Goal: Task Accomplishment & Management: Manage account settings

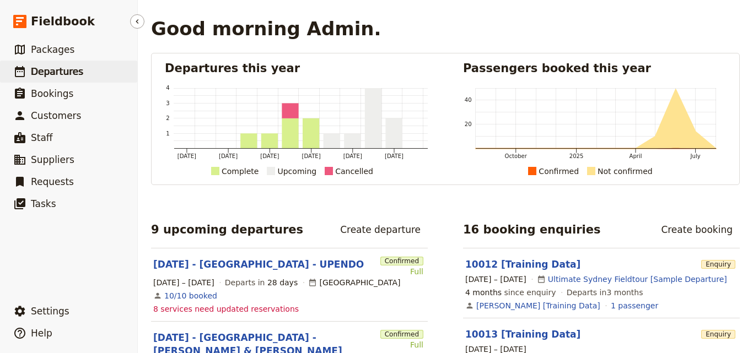
click at [42, 74] on span "Departures" at bounding box center [57, 71] width 52 height 11
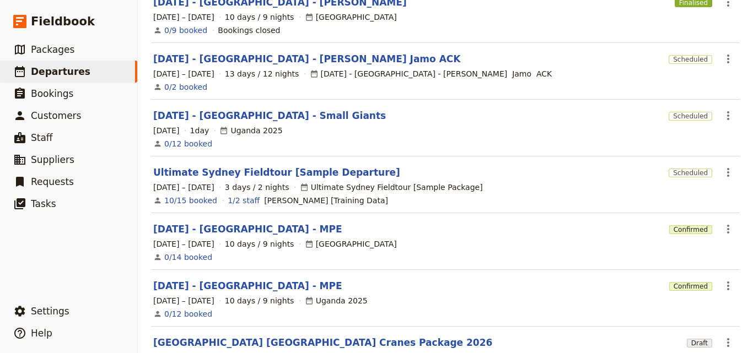
scroll to position [276, 0]
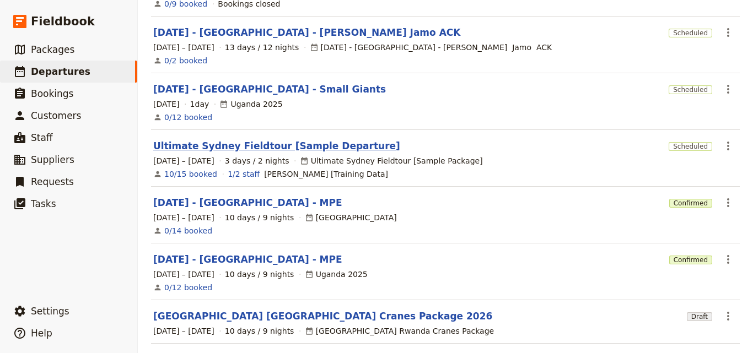
click at [178, 139] on link "Ultimate Sydney Fieldtour [Sample Departure]" at bounding box center [276, 145] width 247 height 13
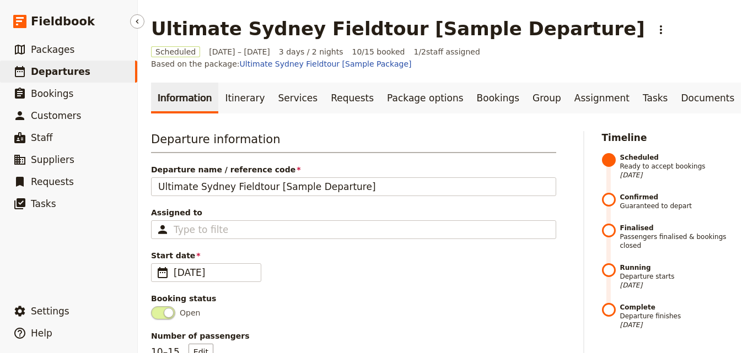
click at [60, 72] on span "Departures" at bounding box center [61, 71] width 60 height 11
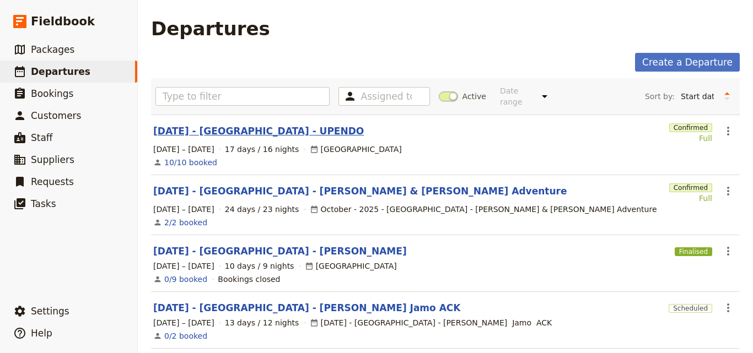
click at [209, 125] on link "[DATE] - [GEOGRAPHIC_DATA] - UPENDO" at bounding box center [258, 131] width 211 height 13
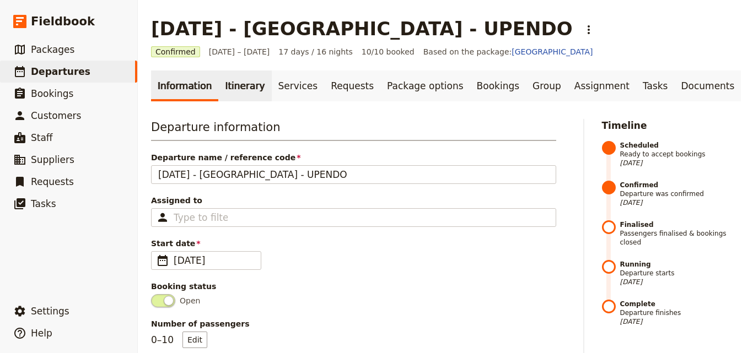
click at [223, 89] on link "Itinerary" at bounding box center [244, 86] width 53 height 31
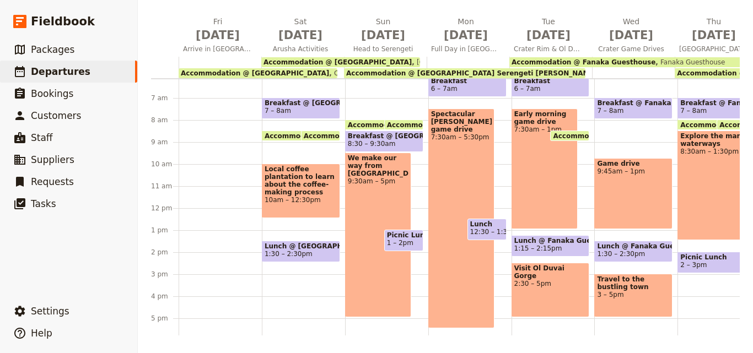
scroll to position [176, 0]
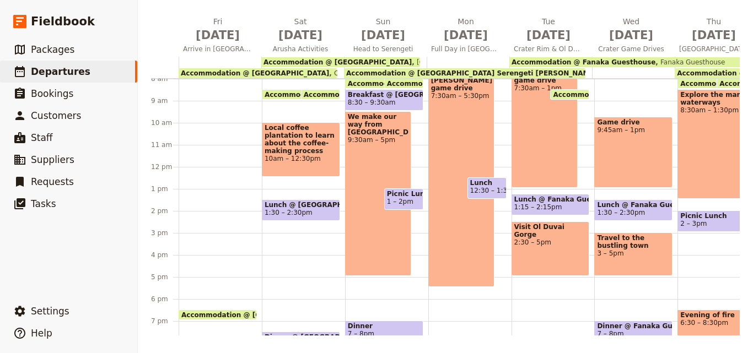
click at [409, 339] on main "[DATE] - [GEOGRAPHIC_DATA] - UPENDO ​ Confirmed [DATE] – [DATE] 17 days / 16 ni…" at bounding box center [445, 97] width 615 height 511
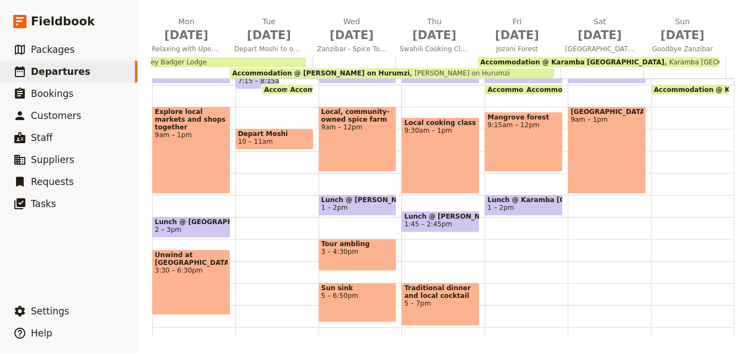
scroll to position [60, 0]
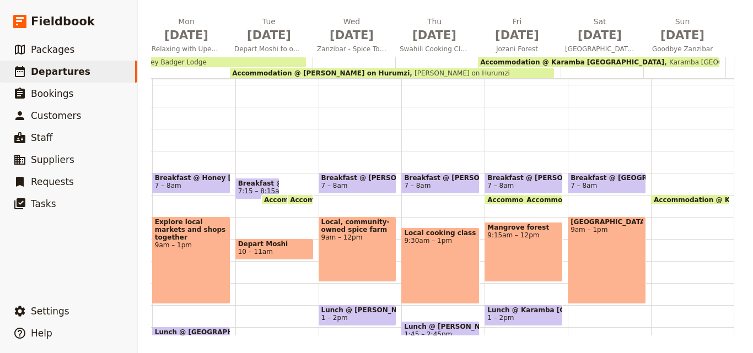
click at [518, 182] on span "7 – 8am" at bounding box center [523, 186] width 73 height 8
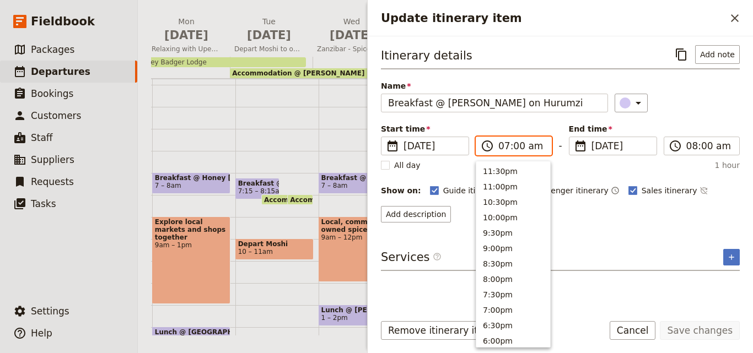
scroll to position [511, 0]
click at [501, 150] on input "07:00 am" at bounding box center [521, 145] width 46 height 13
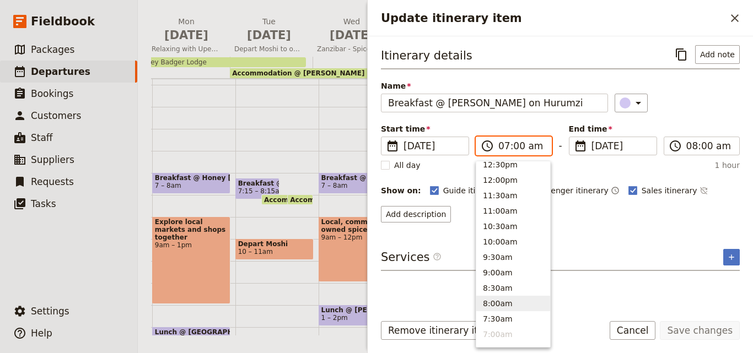
click at [498, 302] on button "8:00am" at bounding box center [513, 303] width 74 height 15
type input "08:00 am"
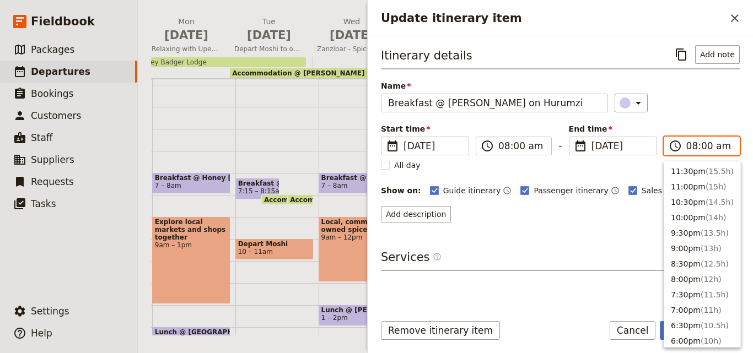
click at [691, 144] on input "08:00 am" at bounding box center [709, 145] width 46 height 13
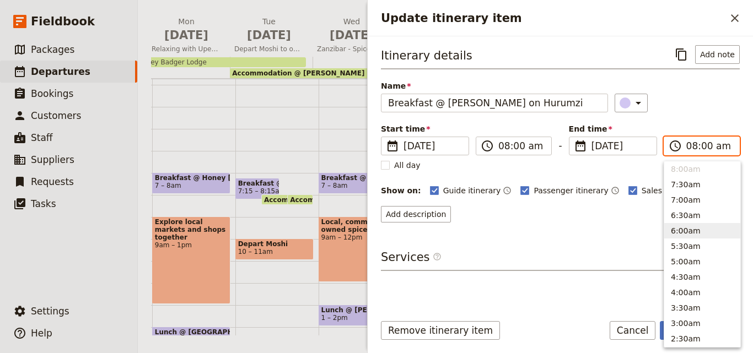
scroll to position [370, 0]
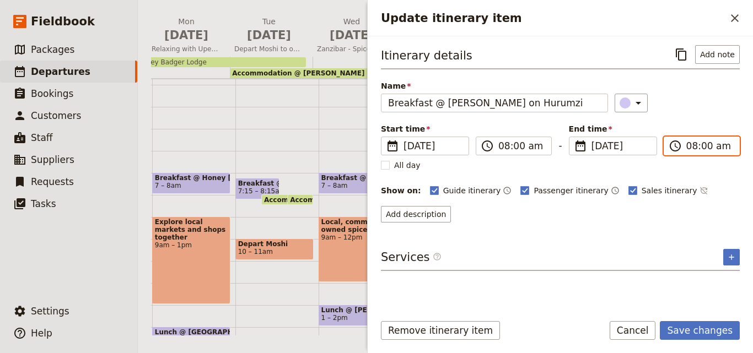
click at [692, 149] on input "08:00 am" at bounding box center [709, 145] width 46 height 13
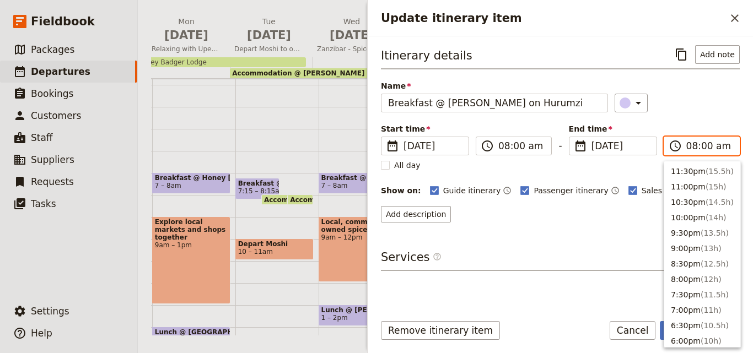
scroll to position [434, 0]
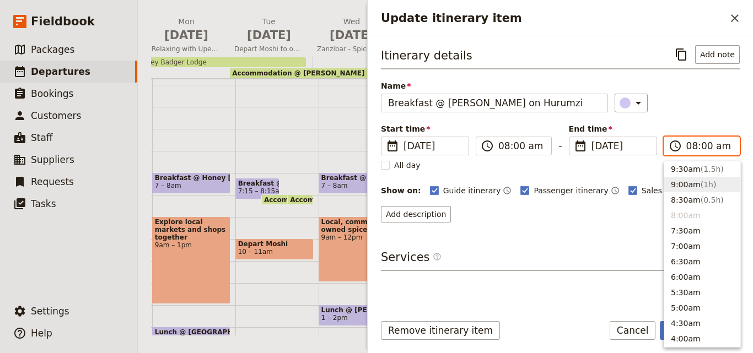
click at [700, 185] on span "( 1h )" at bounding box center [708, 184] width 16 height 9
type input "09:00 am"
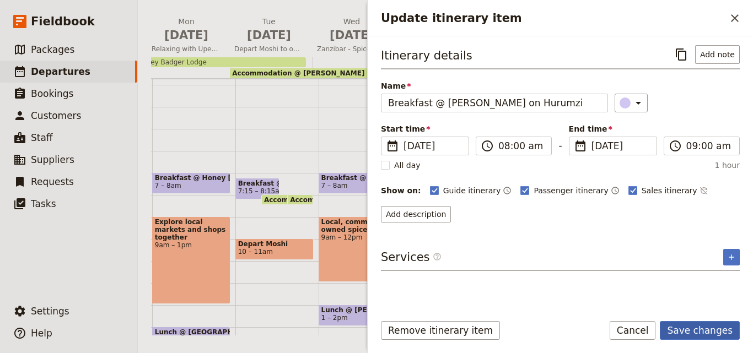
click at [712, 333] on button "Save changes" at bounding box center [700, 330] width 80 height 19
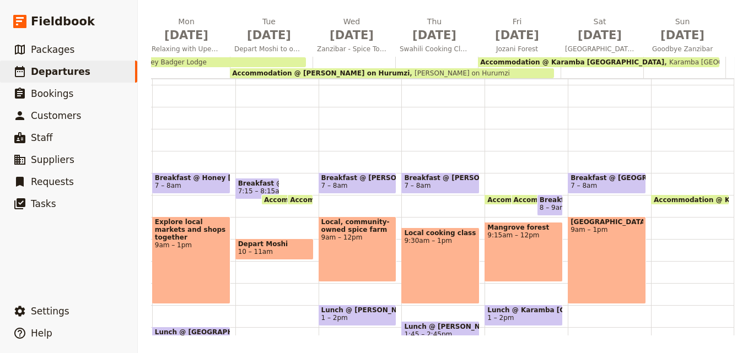
click at [514, 198] on span "Accommodation @ Karamba [GEOGRAPHIC_DATA]" at bounding box center [608, 199] width 189 height 7
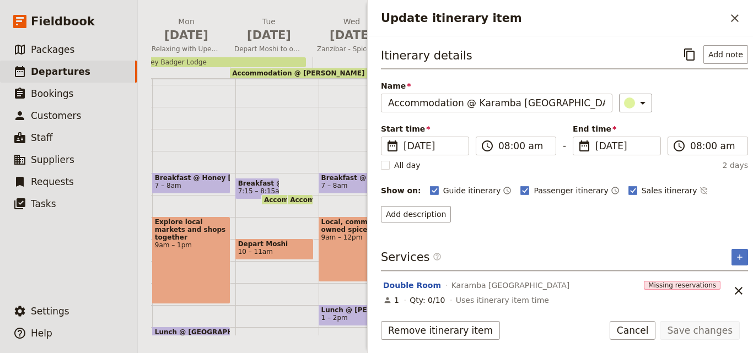
click at [352, 121] on div "Breakfast @ [PERSON_NAME][GEOGRAPHIC_DATA] 7 – 8am Local, community-owned spice…" at bounding box center [360, 283] width 83 height 529
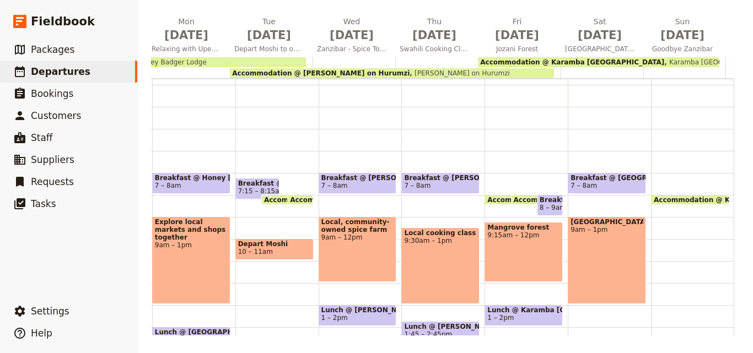
click at [488, 199] on span "Accommodation @ [PERSON_NAME] on Hurumzi" at bounding box center [578, 199] width 182 height 7
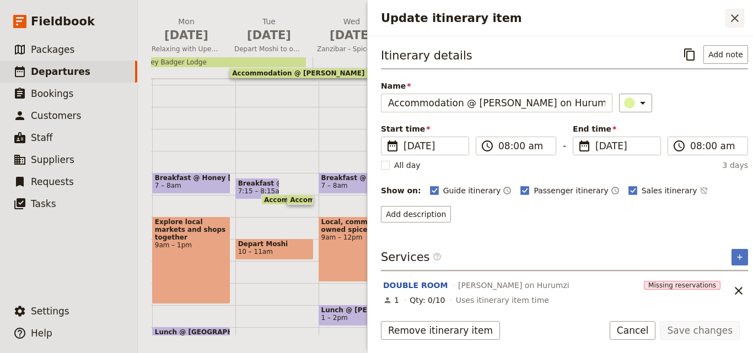
click at [739, 22] on icon "Close drawer" at bounding box center [734, 18] width 13 height 13
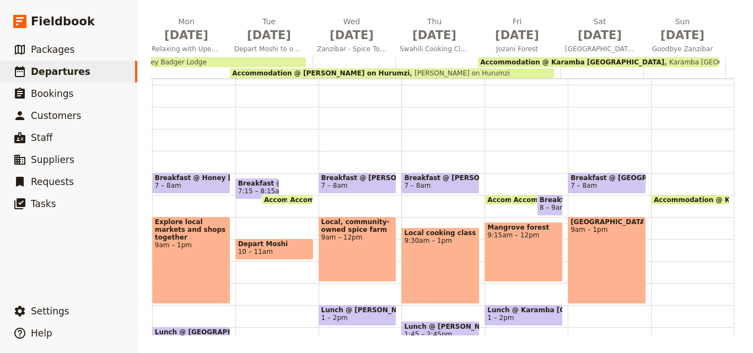
click at [540, 209] on span "8 – 9am" at bounding box center [553, 208] width 26 height 8
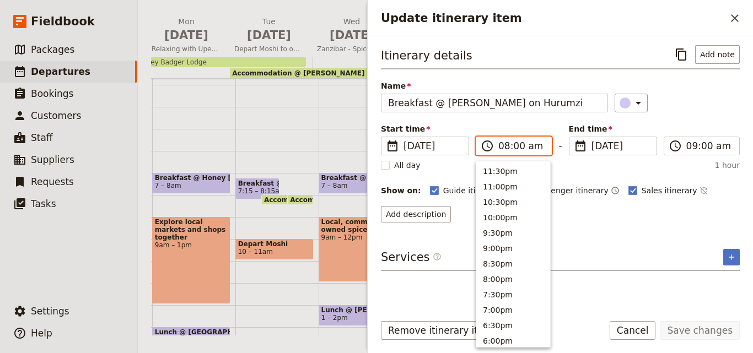
click at [515, 145] on input "08:00 am" at bounding box center [521, 145] width 46 height 13
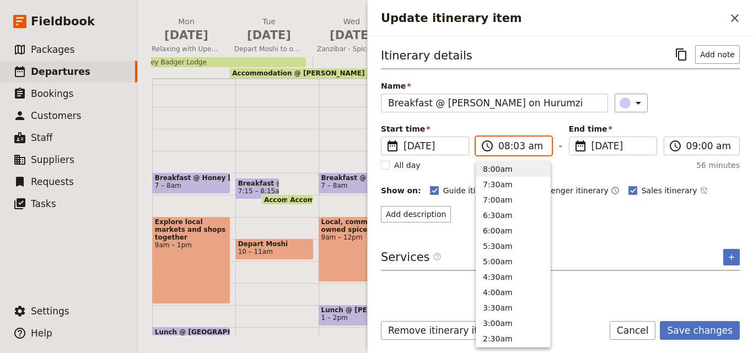
type input "08:30 am"
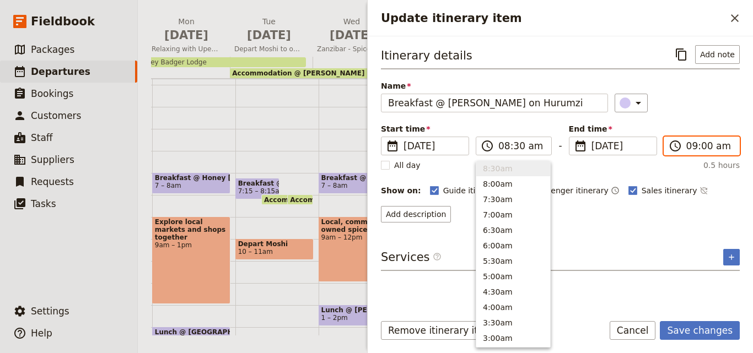
click at [704, 149] on input "09:00 am" at bounding box center [709, 145] width 46 height 13
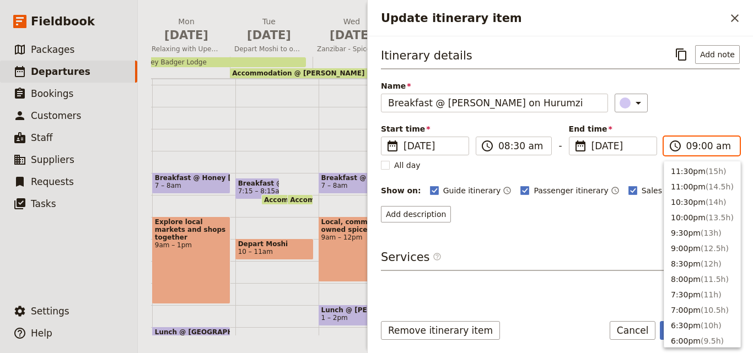
scroll to position [450, 0]
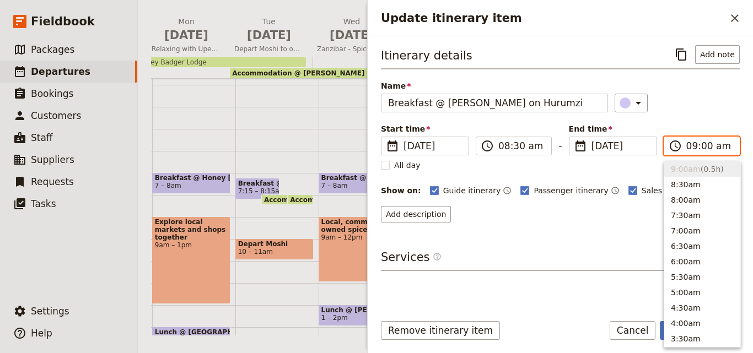
click at [704, 148] on input "09:00 am" at bounding box center [709, 145] width 46 height 13
click at [703, 148] on input "09:00 am" at bounding box center [709, 145] width 46 height 13
type input "09:30 am"
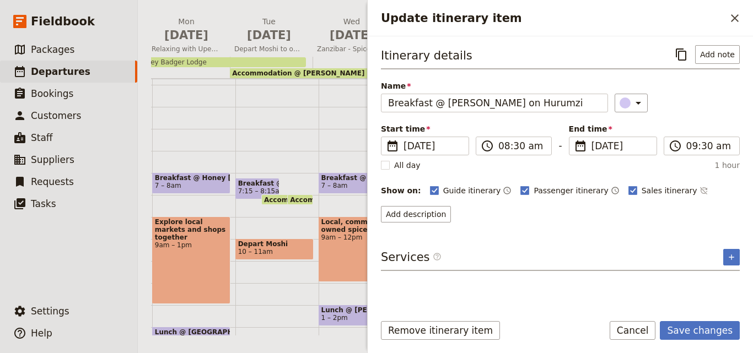
click at [711, 123] on div "Itinerary details ​ Add note Name Breakfast @ [PERSON_NAME] on Hurumzi ​ Start …" at bounding box center [560, 133] width 359 height 177
click at [700, 325] on button "Save changes" at bounding box center [700, 330] width 80 height 19
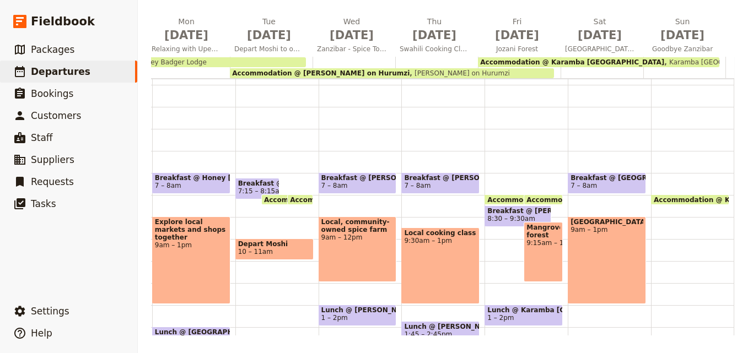
click at [524, 259] on div "Mangrove forest 9:15am – 12pm" at bounding box center [543, 252] width 39 height 60
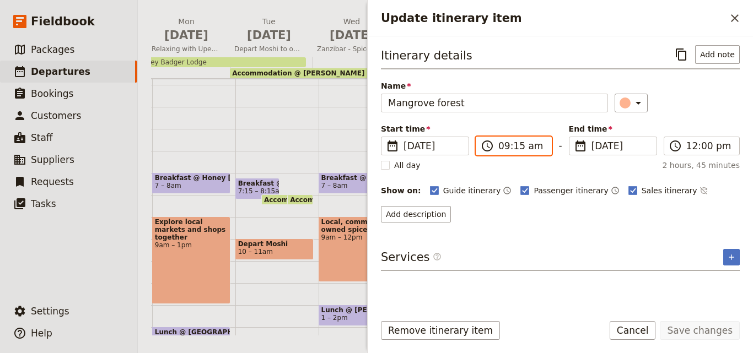
click at [505, 149] on input "09:15 am" at bounding box center [521, 145] width 46 height 13
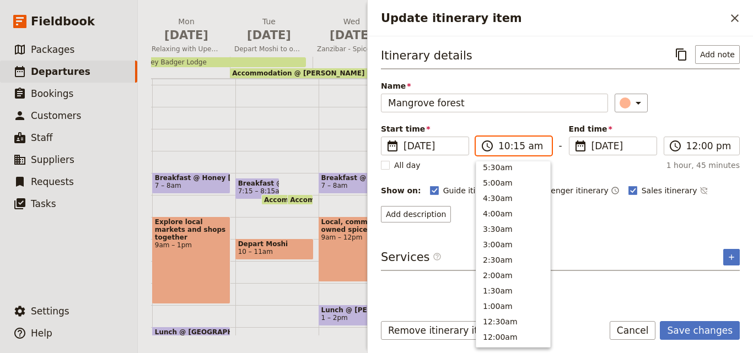
scroll to position [419, 0]
type input "10:00 am"
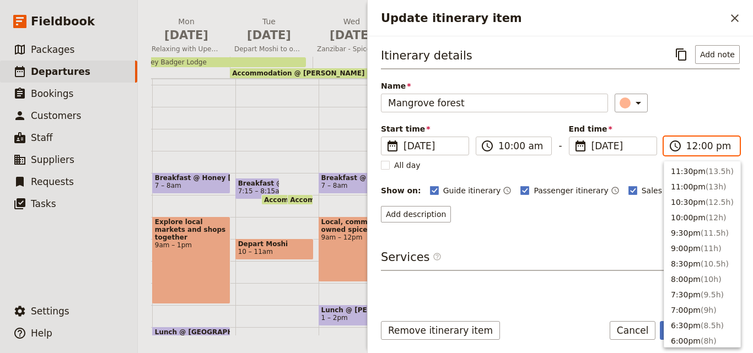
click at [692, 147] on input "12:00 pm" at bounding box center [709, 145] width 46 height 13
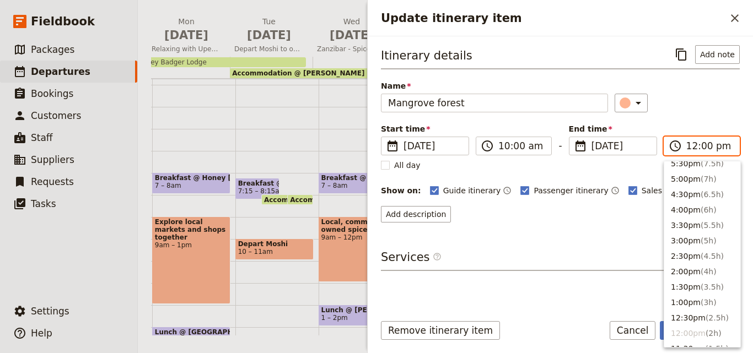
scroll to position [192, 0]
click at [702, 245] on span "( 5h )" at bounding box center [708, 242] width 16 height 9
type input "03:00 pm"
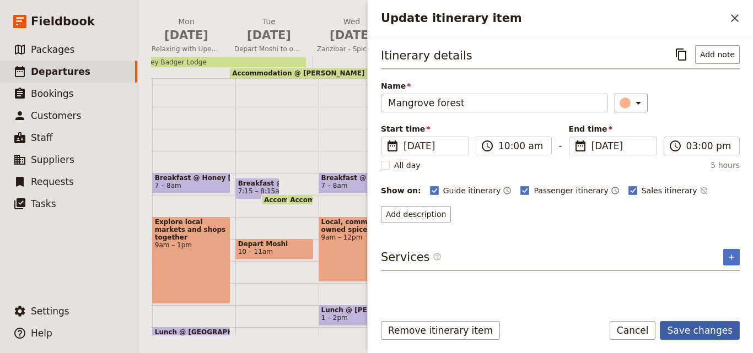
click at [715, 329] on button "Save changes" at bounding box center [700, 330] width 80 height 19
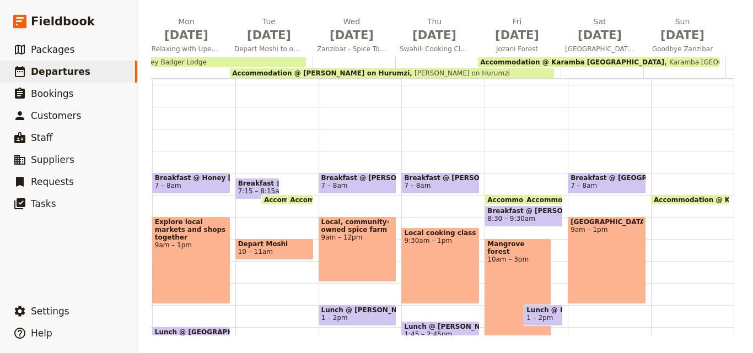
scroll to position [170, 0]
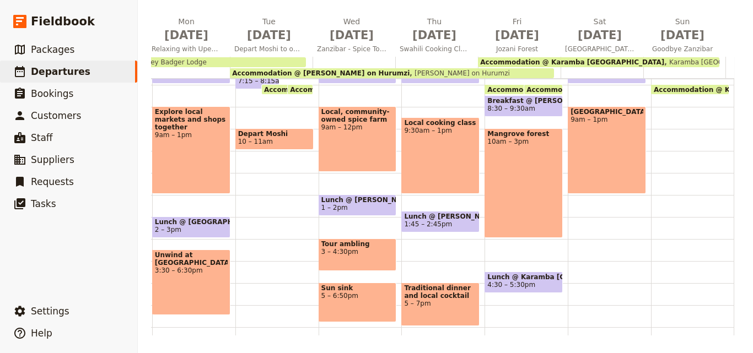
click at [515, 185] on div "Mangrove forest 10am – 3pm" at bounding box center [523, 183] width 78 height 110
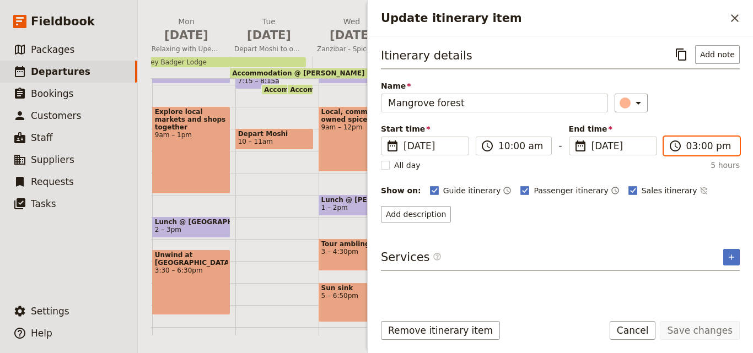
scroll to position [265, 0]
click at [693, 150] on input "03:00 pm" at bounding box center [709, 145] width 46 height 13
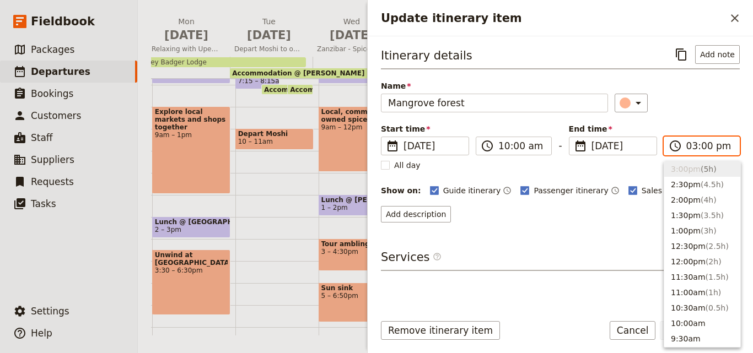
type input "02:00 pm"
click at [693, 100] on div "​" at bounding box center [677, 103] width 125 height 19
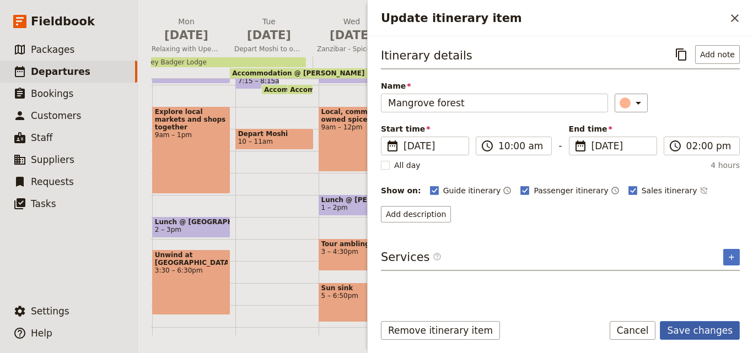
click at [682, 333] on button "Save changes" at bounding box center [700, 330] width 80 height 19
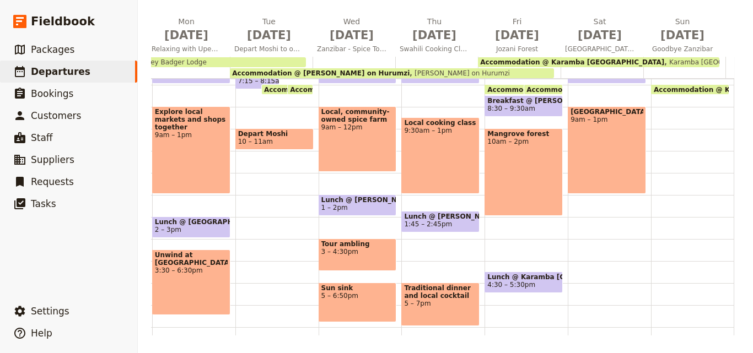
click at [531, 278] on span "Lunch @ Karamba [GEOGRAPHIC_DATA]" at bounding box center [523, 277] width 73 height 8
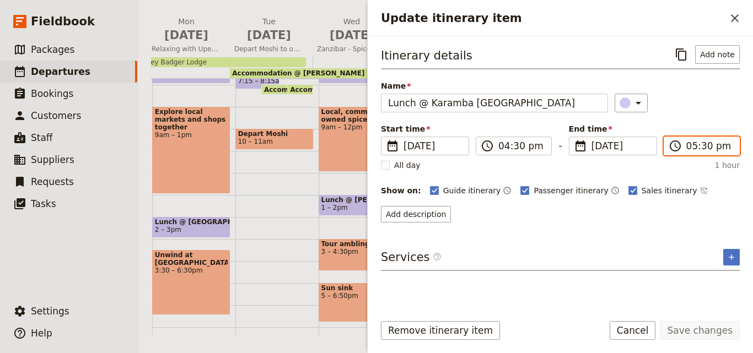
click at [693, 144] on input "05:30 pm" at bounding box center [709, 145] width 46 height 13
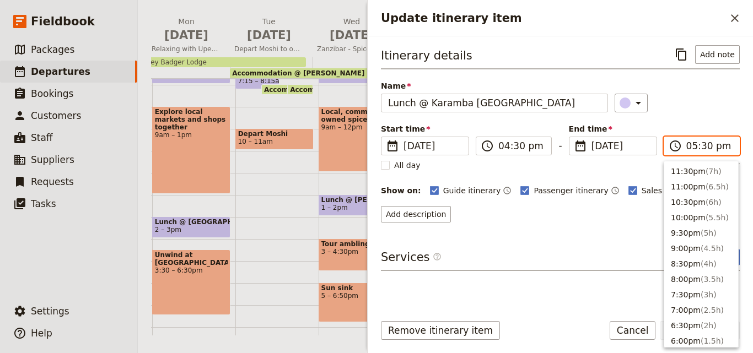
scroll to position [187, 0]
click at [703, 212] on button "4:00pm" at bounding box center [701, 215] width 74 height 15
type input "04:00 pm"
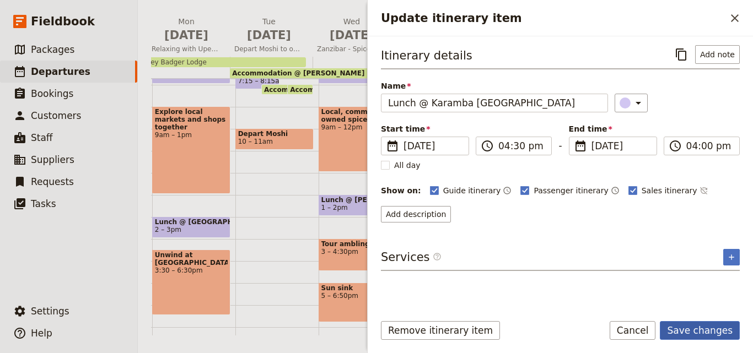
type input "04:00 pm"
click at [715, 326] on button "Save changes" at bounding box center [700, 330] width 80 height 19
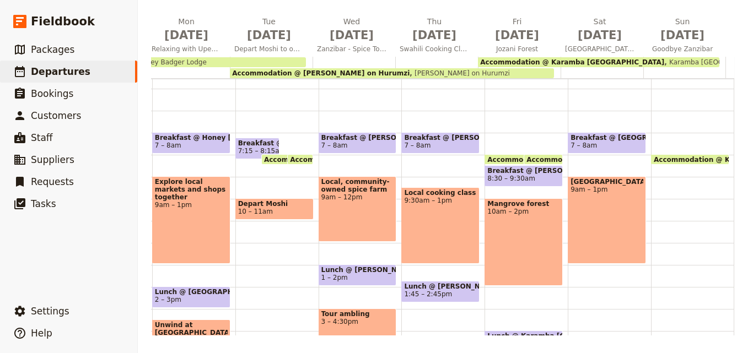
scroll to position [60, 0]
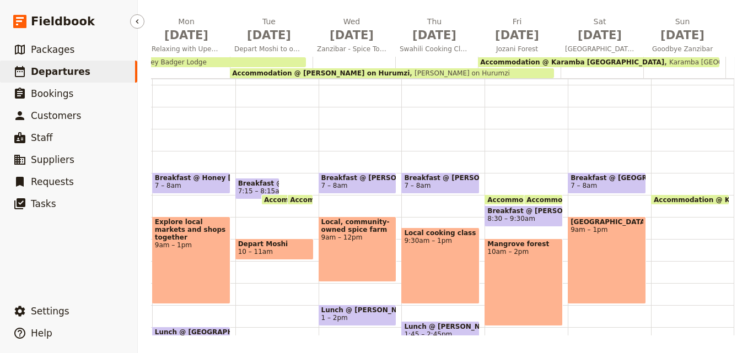
click at [66, 247] on ul "​ Packages ​ Departures ​ Bookings ​ Customers ​ Staff ​ Suppliers ​ Requests ​…" at bounding box center [68, 167] width 137 height 257
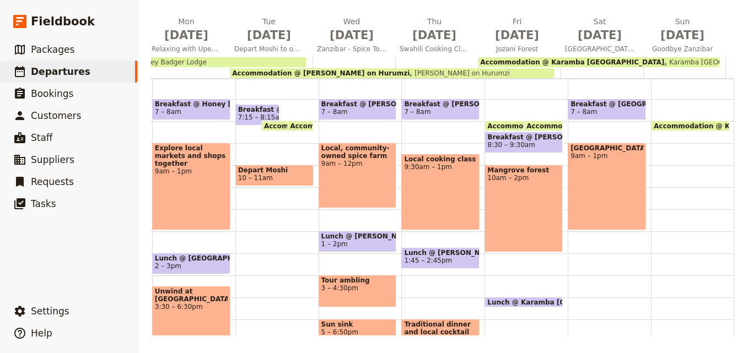
scroll to position [137, 0]
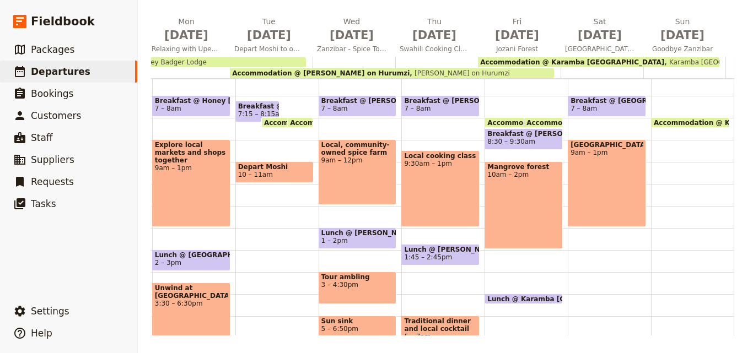
click at [597, 197] on div "Kizimkazi beach 9am – 1pm" at bounding box center [607, 183] width 78 height 88
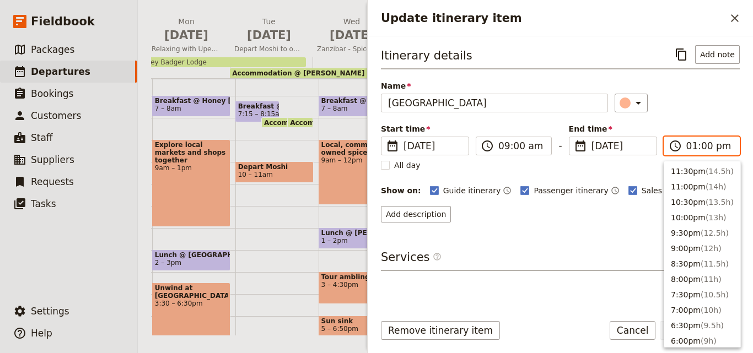
click at [693, 147] on input "01:00 pm" at bounding box center [709, 145] width 46 height 13
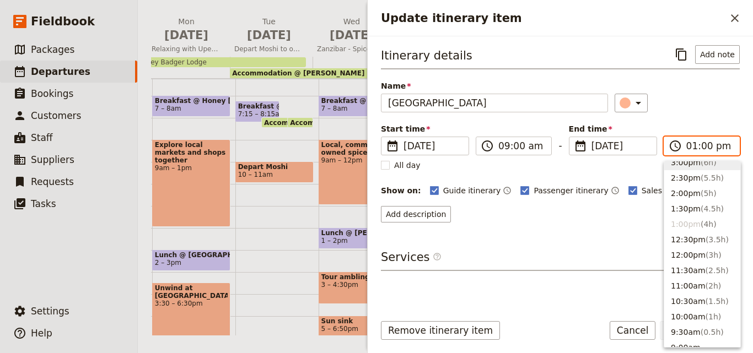
scroll to position [265, 0]
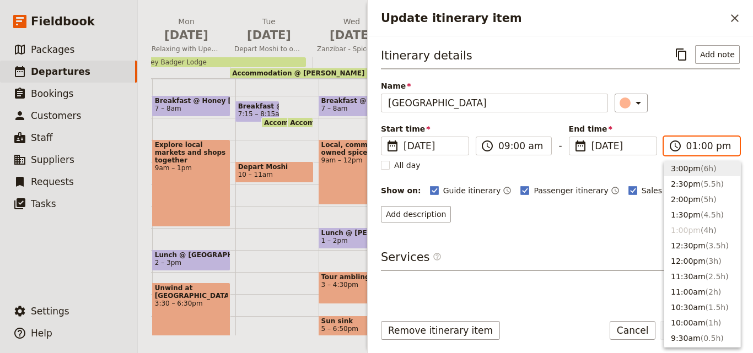
click at [695, 161] on button "3:00pm ( 6h )" at bounding box center [702, 168] width 76 height 15
type input "03:00 pm"
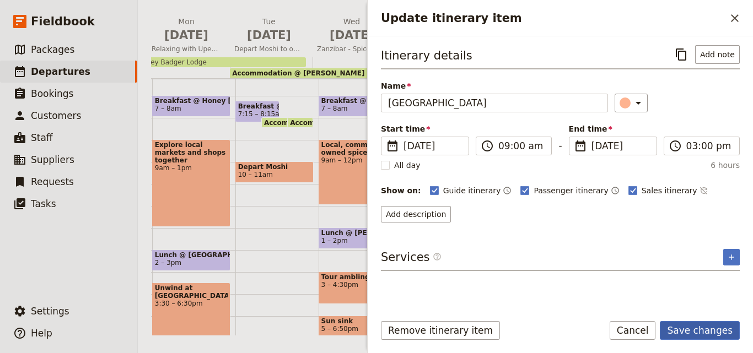
click at [719, 337] on button "Save changes" at bounding box center [700, 330] width 80 height 19
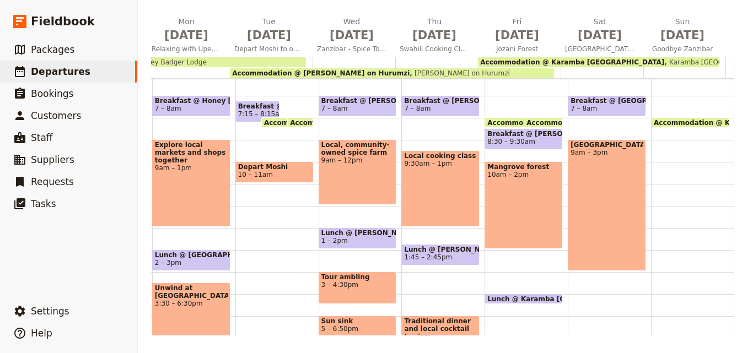
scroll to position [192, 0]
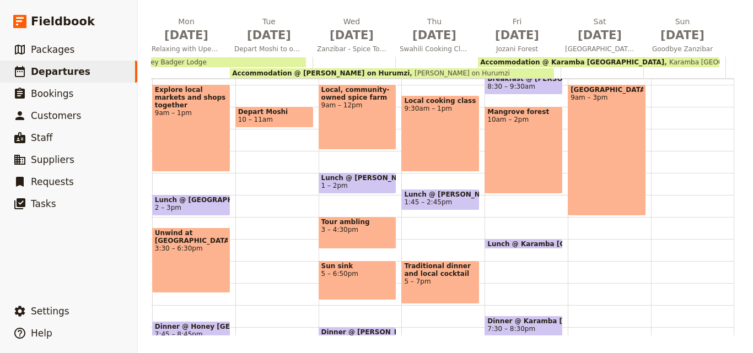
click at [583, 182] on div "Kizimkazi beach 9am – 3pm" at bounding box center [607, 150] width 78 height 132
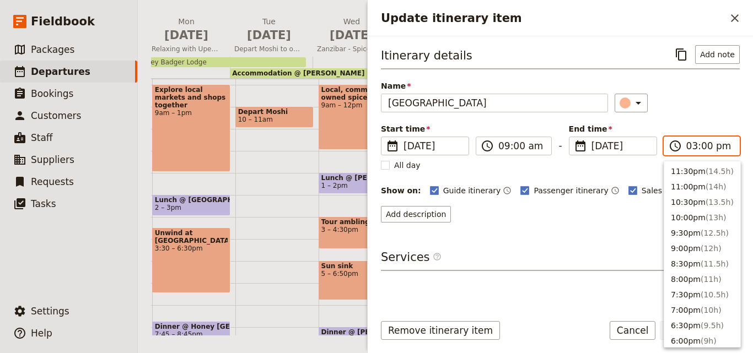
click at [693, 144] on input "03:00 pm" at bounding box center [709, 145] width 46 height 13
click at [700, 198] on span "( 5h )" at bounding box center [708, 200] width 16 height 9
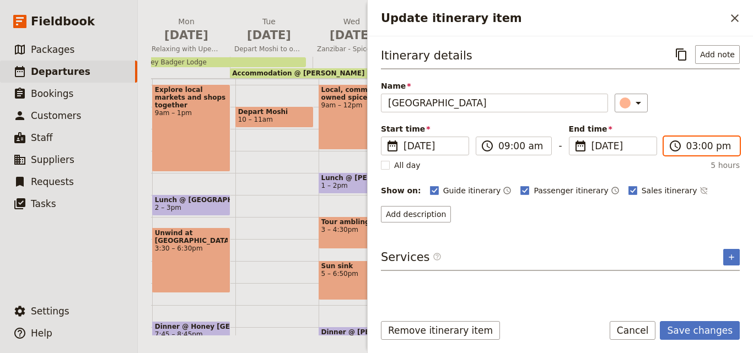
type input "02:00 pm"
click at [708, 326] on form "Itinerary details ​ Add note Name [GEOGRAPHIC_DATA] ​ Start time ​ [DATE] [DATE…" at bounding box center [560, 194] width 385 height 317
click at [708, 326] on button "Save changes" at bounding box center [700, 330] width 80 height 19
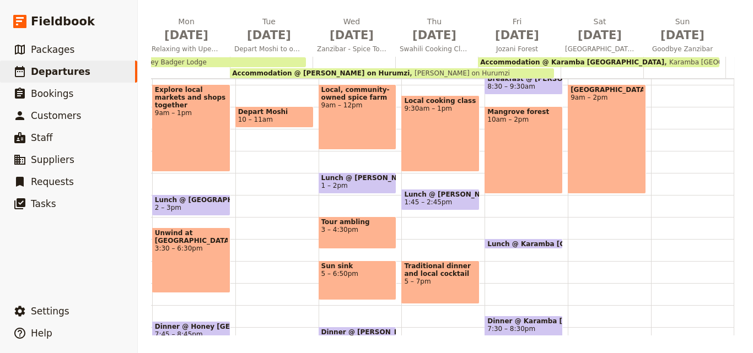
click at [537, 245] on span at bounding box center [523, 246] width 77 height 4
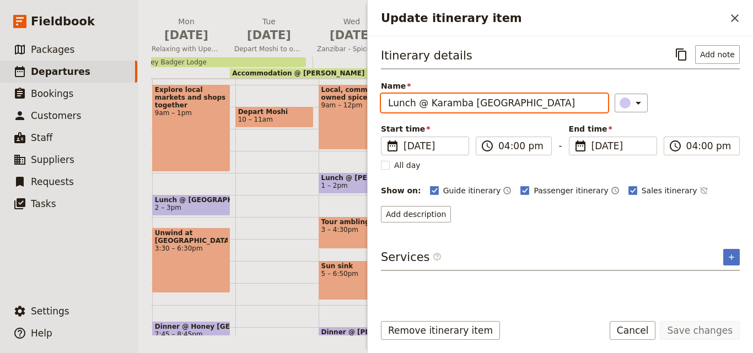
drag, startPoint x: 528, startPoint y: 104, endPoint x: 376, endPoint y: 98, distance: 151.7
click at [376, 98] on div "Itinerary details ​ Add note Name Lunch @ [GEOGRAPHIC_DATA] [GEOGRAPHIC_DATA] ​…" at bounding box center [560, 170] width 385 height 268
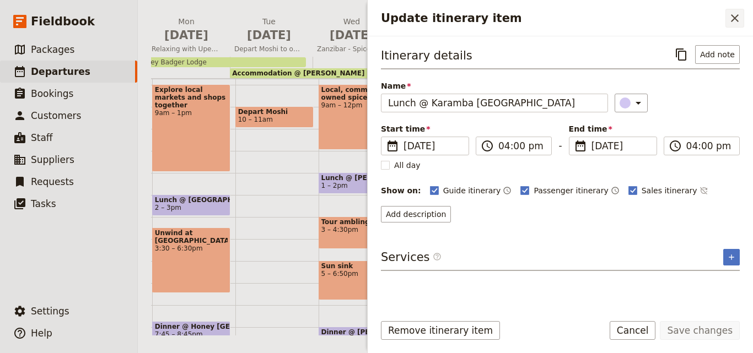
click at [731, 13] on icon "Close drawer" at bounding box center [734, 18] width 13 height 13
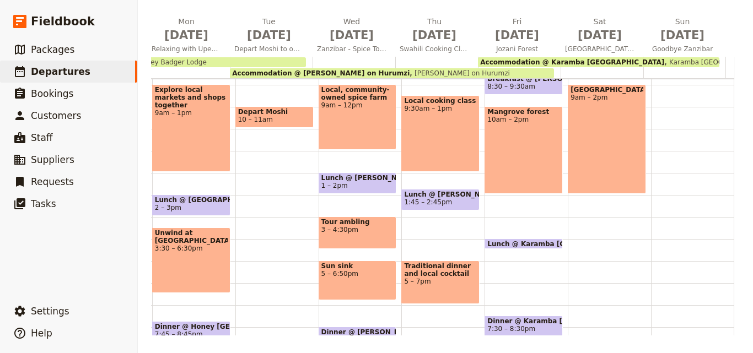
drag, startPoint x: 581, startPoint y: 231, endPoint x: 581, endPoint y: 245, distance: 13.2
click at [581, 245] on div "Breakfast @ [GEOGRAPHIC_DATA] [GEOGRAPHIC_DATA] 7 – 8am [GEOGRAPHIC_DATA] 9am –…" at bounding box center [609, 150] width 83 height 529
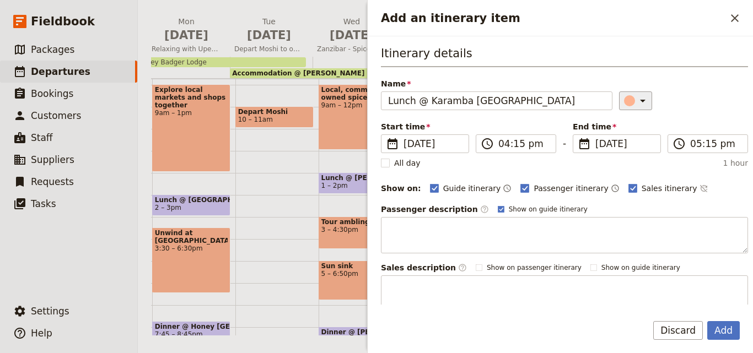
type input "Lunch @ Karamba [GEOGRAPHIC_DATA]"
click at [640, 100] on icon "Add an itinerary item" at bounding box center [643, 101] width 6 height 3
click at [632, 152] on div "button" at bounding box center [631, 150] width 11 height 11
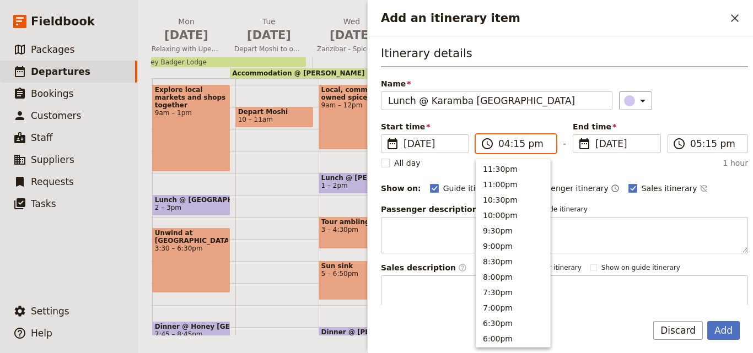
click at [517, 144] on input "04:15 pm" at bounding box center [523, 143] width 51 height 13
click at [516, 144] on input "04:15 pm" at bounding box center [523, 143] width 51 height 13
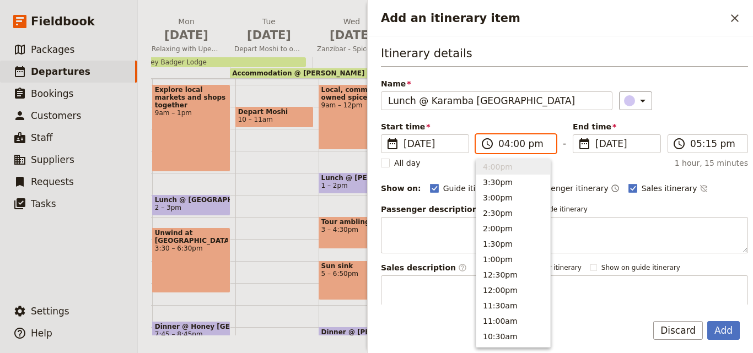
click at [502, 143] on input "04:00 pm" at bounding box center [523, 143] width 51 height 13
type input "03:00 pm"
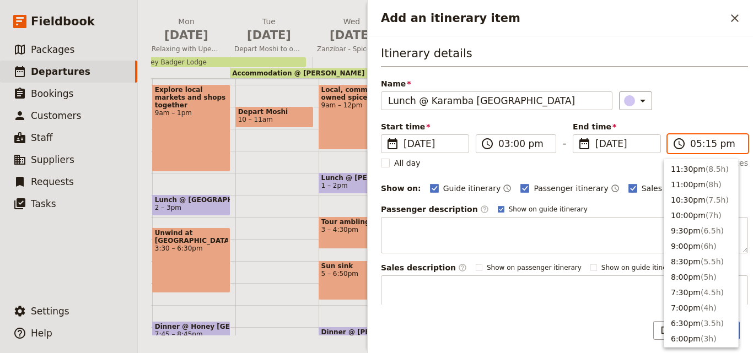
click at [695, 147] on input "05:15 pm" at bounding box center [715, 143] width 51 height 13
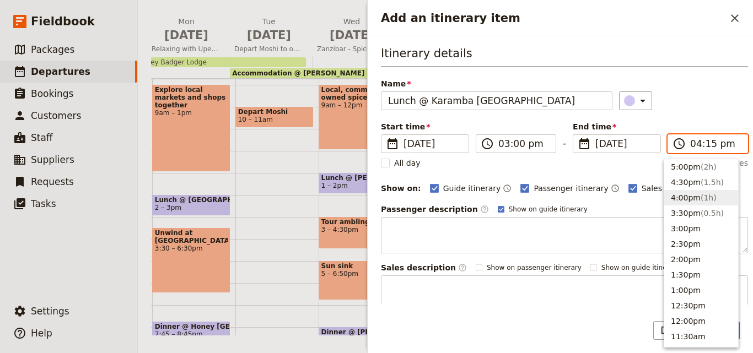
type input "04:00 pm"
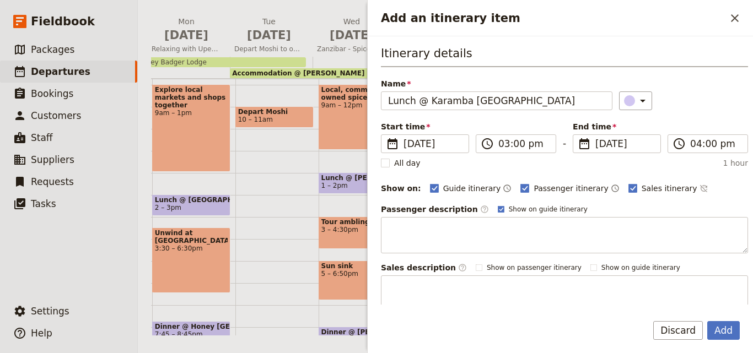
click at [696, 58] on h3 "Itinerary details" at bounding box center [564, 56] width 367 height 22
click at [727, 326] on button "Add" at bounding box center [723, 330] width 33 height 19
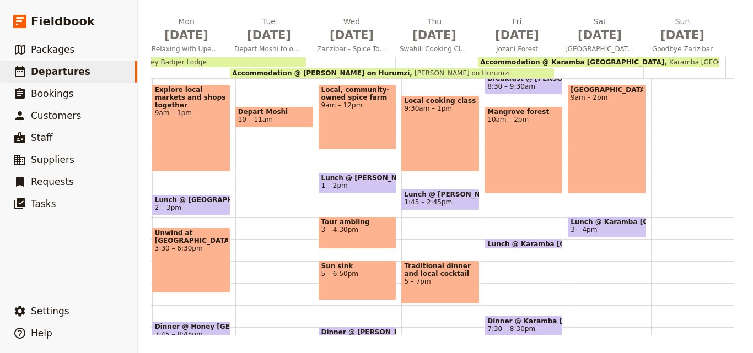
scroll to position [281, 0]
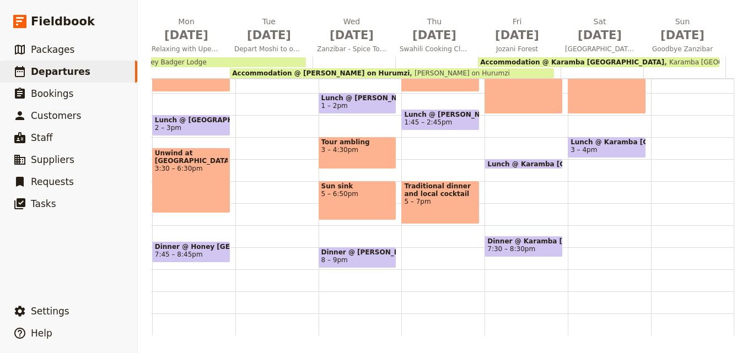
click at [536, 252] on span at bounding box center [523, 254] width 77 height 4
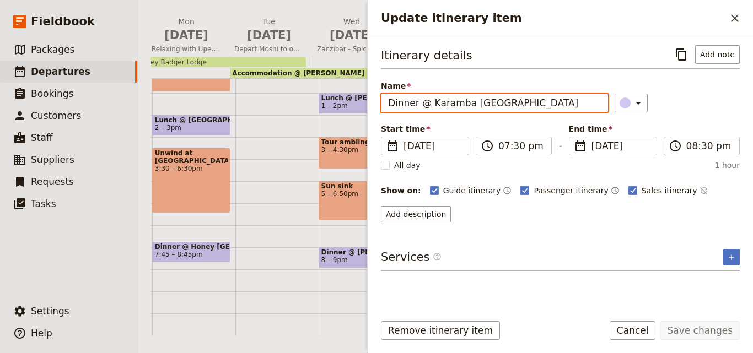
drag, startPoint x: 546, startPoint y: 103, endPoint x: 384, endPoint y: 96, distance: 162.7
click at [384, 96] on input "Dinner @ Karamba [GEOGRAPHIC_DATA]" at bounding box center [494, 103] width 227 height 19
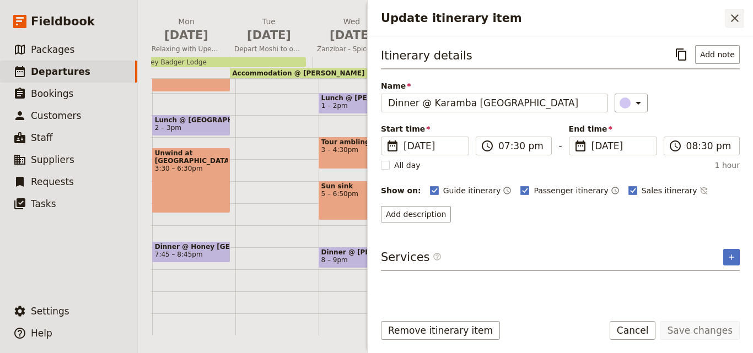
click at [729, 20] on icon "Close drawer" at bounding box center [734, 18] width 13 height 13
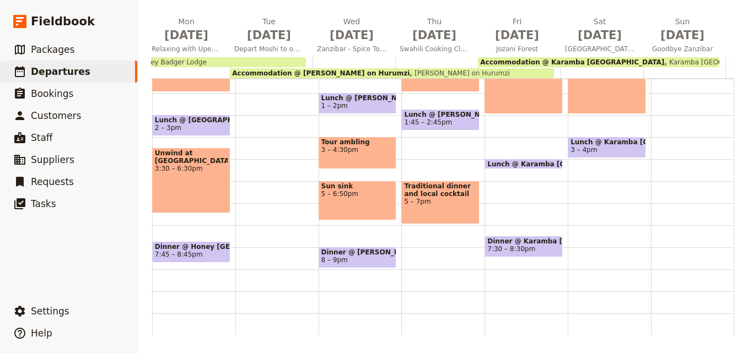
click at [577, 230] on div "Breakfast @ [GEOGRAPHIC_DATA] [GEOGRAPHIC_DATA] 7 – 8am [GEOGRAPHIC_DATA] 9am –…" at bounding box center [609, 71] width 83 height 529
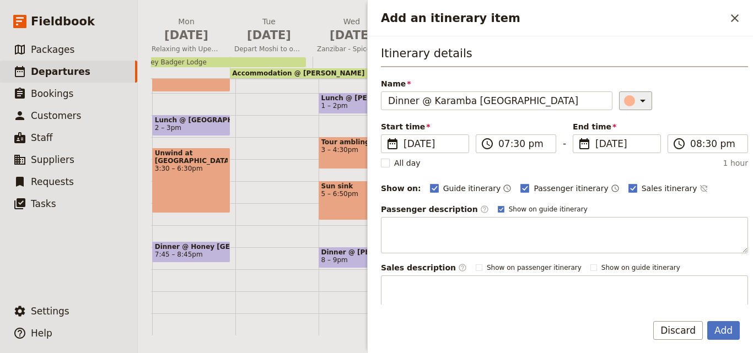
type input "Dinner @ Karamba [GEOGRAPHIC_DATA]"
click at [636, 102] on icon "Add an itinerary item" at bounding box center [642, 100] width 13 height 13
click at [630, 153] on div "button" at bounding box center [631, 150] width 11 height 11
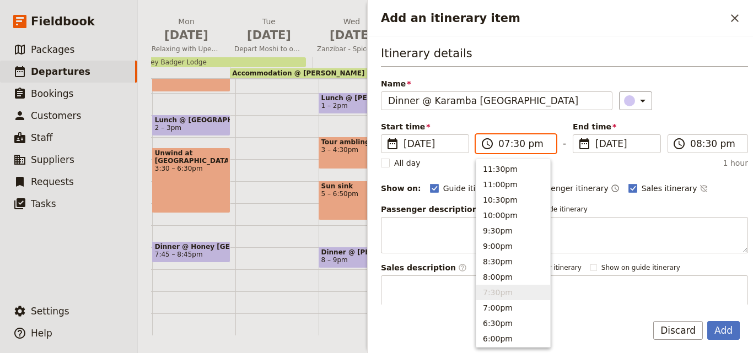
click at [505, 148] on input "07:30 pm" at bounding box center [523, 143] width 51 height 13
click at [490, 277] on button "8:00pm" at bounding box center [513, 277] width 74 height 15
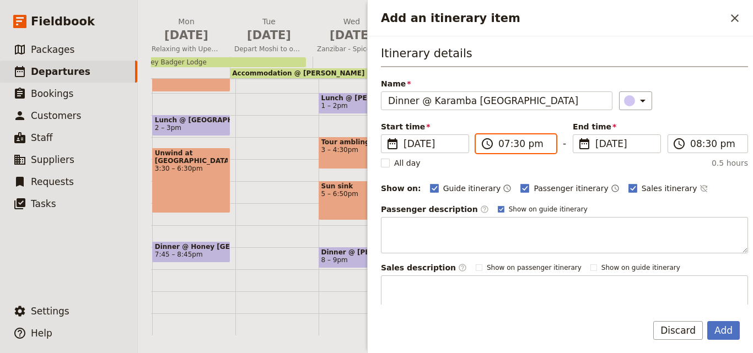
type input "08:00 pm"
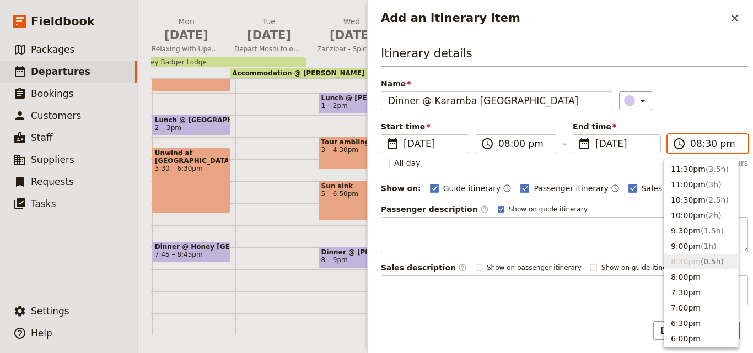
click at [690, 144] on input "08:30 pm" at bounding box center [715, 143] width 51 height 13
click at [703, 247] on span "( 1h )" at bounding box center [708, 246] width 16 height 9
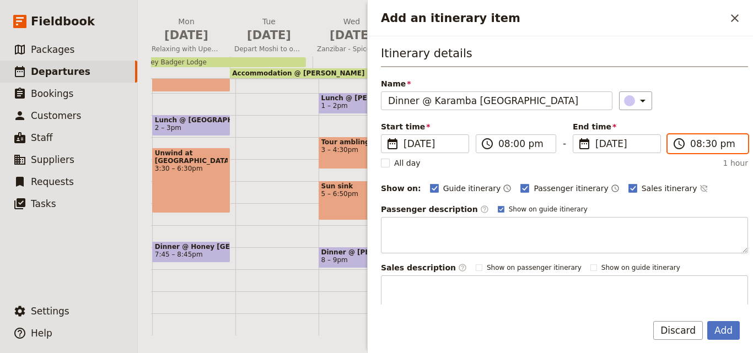
type input "09:00 pm"
click at [729, 326] on button "Add" at bounding box center [723, 330] width 33 height 19
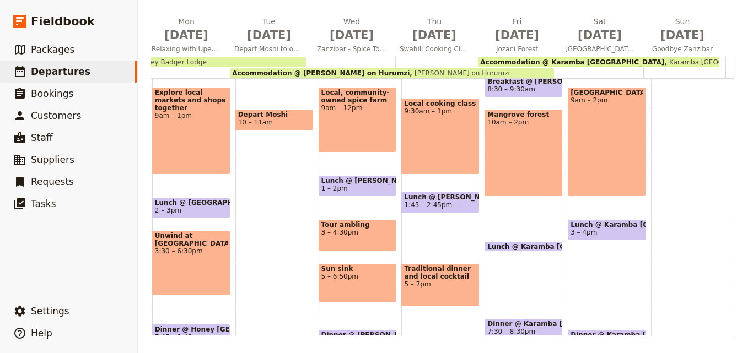
scroll to position [115, 0]
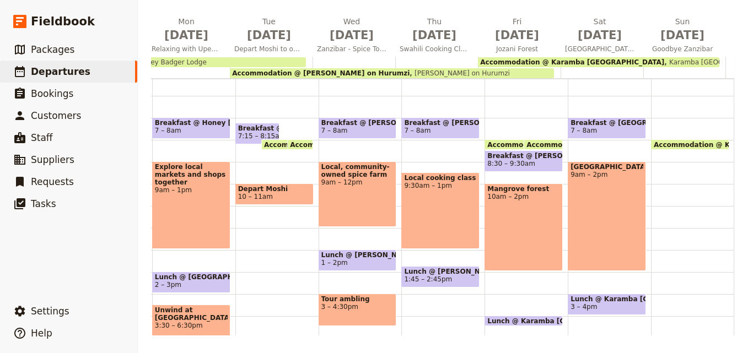
click at [606, 127] on span "Breakfast @ [GEOGRAPHIC_DATA] [GEOGRAPHIC_DATA]" at bounding box center [606, 123] width 73 height 8
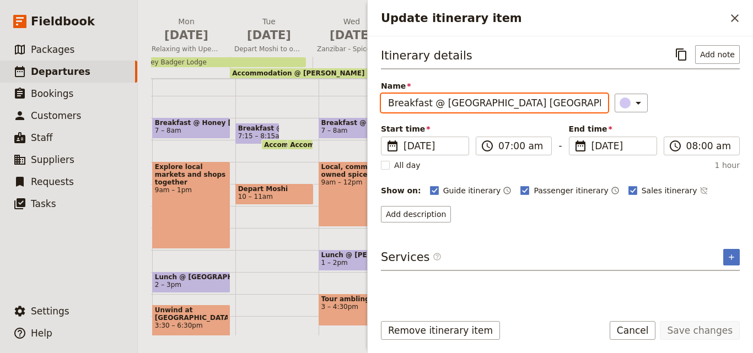
drag, startPoint x: 540, startPoint y: 103, endPoint x: 376, endPoint y: 103, distance: 163.7
click at [376, 103] on div "Itinerary details ​ Add note Name Breakfast @ [GEOGRAPHIC_DATA] [GEOGRAPHIC_DAT…" at bounding box center [560, 170] width 385 height 268
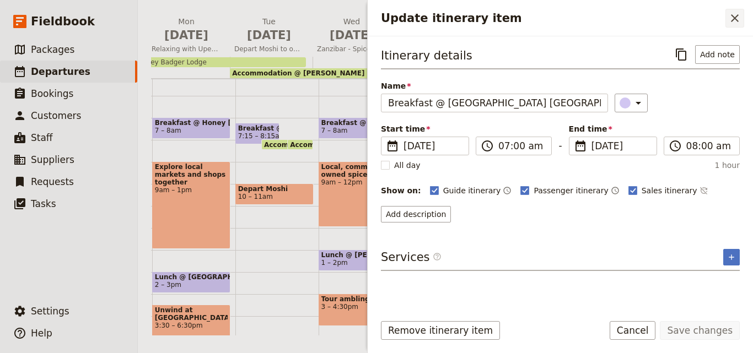
click at [731, 23] on icon "Close drawer" at bounding box center [734, 18] width 13 height 13
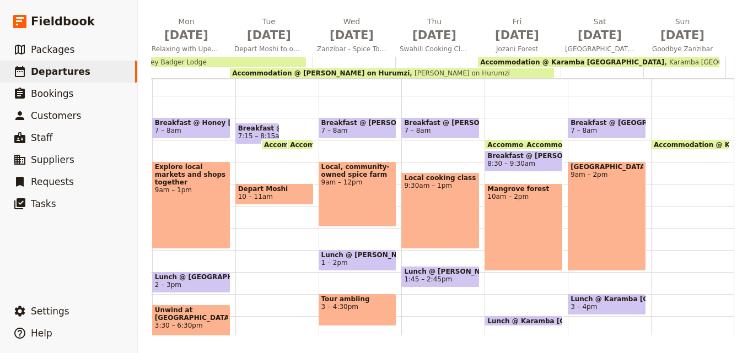
click at [669, 123] on div "Accommodation @ [GEOGRAPHIC_DATA] [GEOGRAPHIC_DATA] 8am [GEOGRAPHIC_DATA] [GEOG…" at bounding box center [692, 228] width 83 height 529
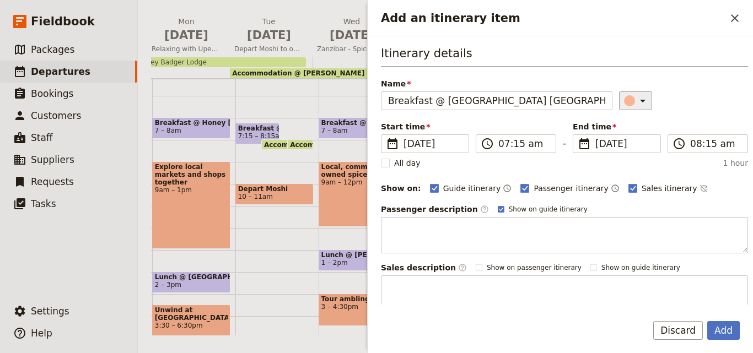
type input "Breakfast @ [GEOGRAPHIC_DATA] [GEOGRAPHIC_DATA]"
click at [636, 104] on icon "Add an itinerary item" at bounding box center [642, 100] width 13 height 13
click at [632, 150] on div "button" at bounding box center [631, 150] width 11 height 11
click at [721, 328] on button "Add" at bounding box center [723, 330] width 33 height 19
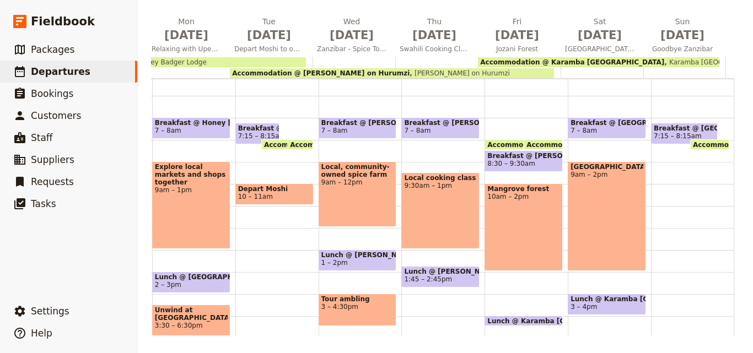
click at [659, 201] on div "Breakfast @ [GEOGRAPHIC_DATA] [GEOGRAPHIC_DATA] 7:15 – 8:15am Accommodation @ […" at bounding box center [692, 228] width 83 height 529
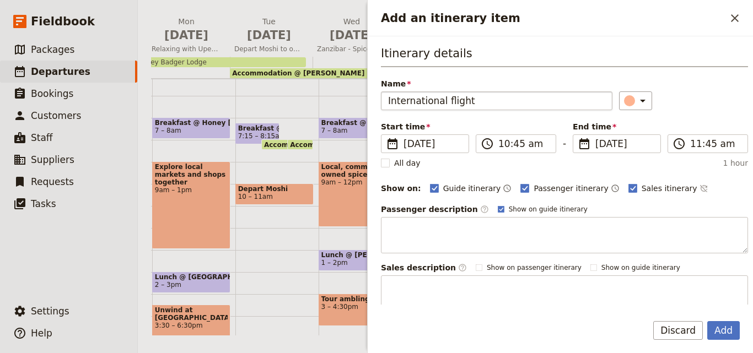
click at [393, 101] on input "International flight" at bounding box center [496, 100] width 231 height 19
type input "International flight"
click at [505, 142] on input "10:45 am" at bounding box center [523, 143] width 51 height 13
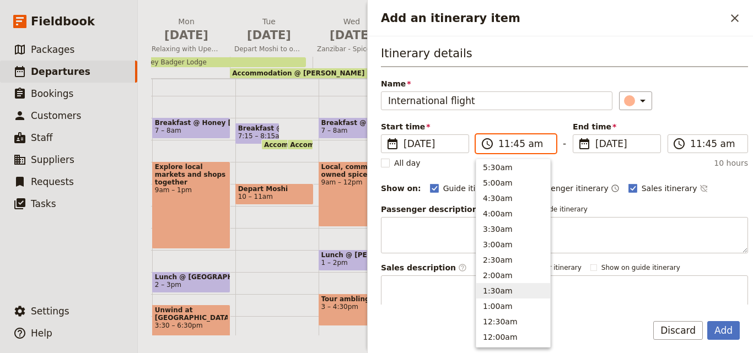
scroll to position [373, 0]
type input "11:00 am"
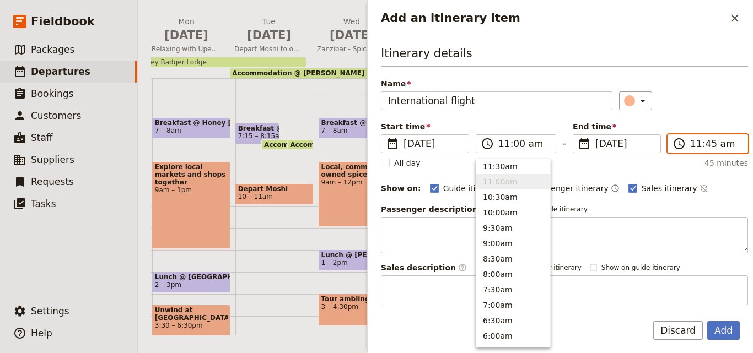
click at [690, 144] on input "11:45 am" at bounding box center [715, 143] width 51 height 13
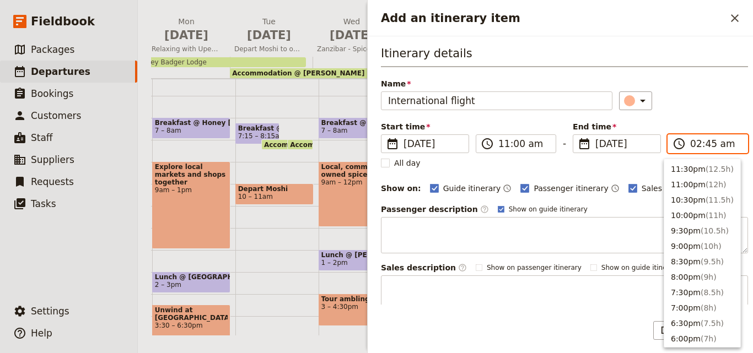
scroll to position [557, 0]
click at [701, 144] on input "02:45 am" at bounding box center [715, 143] width 51 height 13
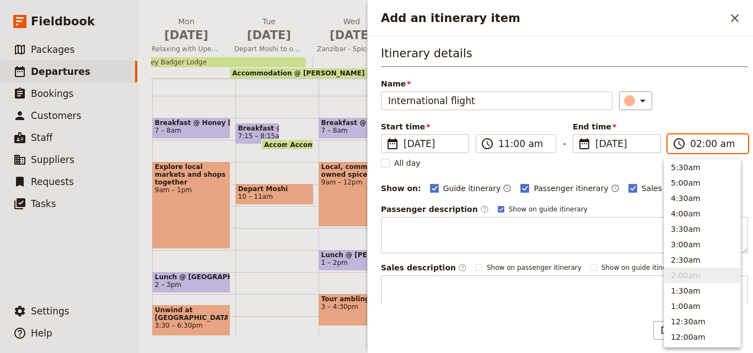
click at [715, 147] on input "02:00 am" at bounding box center [715, 143] width 51 height 13
type input "02:00 pm"
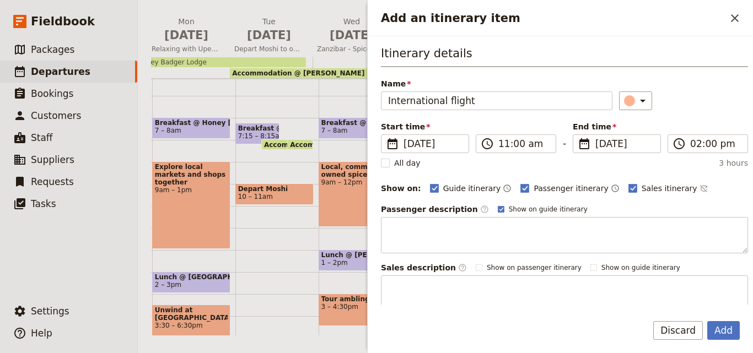
click at [712, 111] on div "Itinerary details Name International flight ​ Start time ​ [DATE] [DATE] [DATE]…" at bounding box center [564, 178] width 367 height 267
click at [729, 328] on button "Add" at bounding box center [723, 330] width 33 height 19
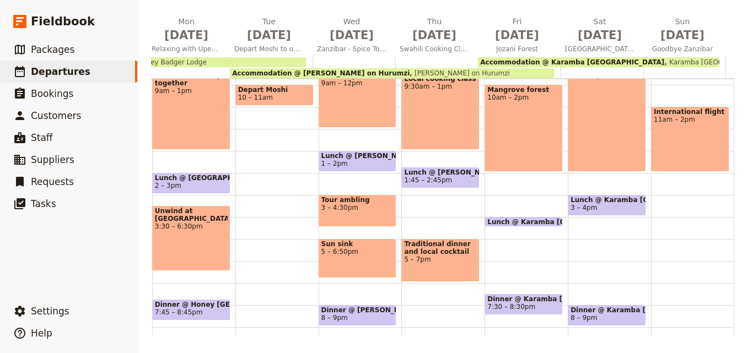
scroll to position [170, 0]
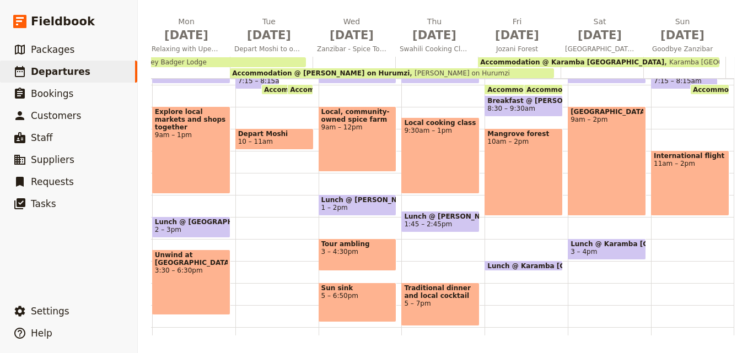
click at [513, 191] on div "Mangrove forest 10am – 2pm" at bounding box center [523, 172] width 78 height 88
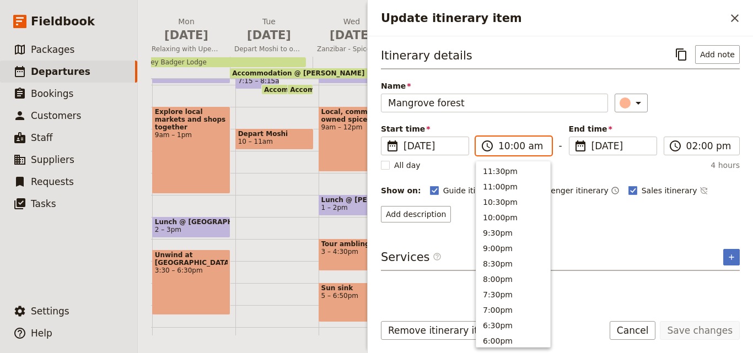
click at [503, 146] on input "10:00 am" at bounding box center [521, 145] width 46 height 13
type input "09:00 am"
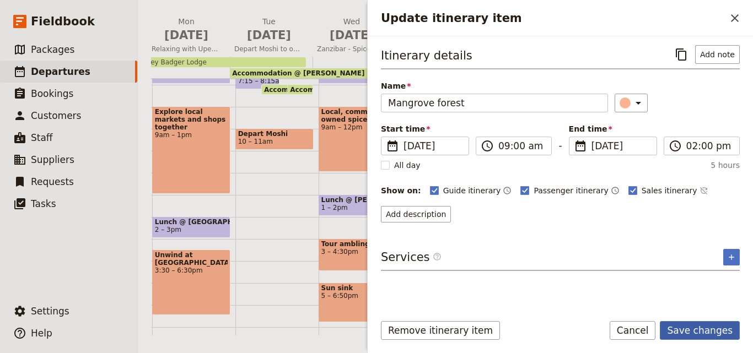
click at [685, 328] on button "Save changes" at bounding box center [700, 330] width 80 height 19
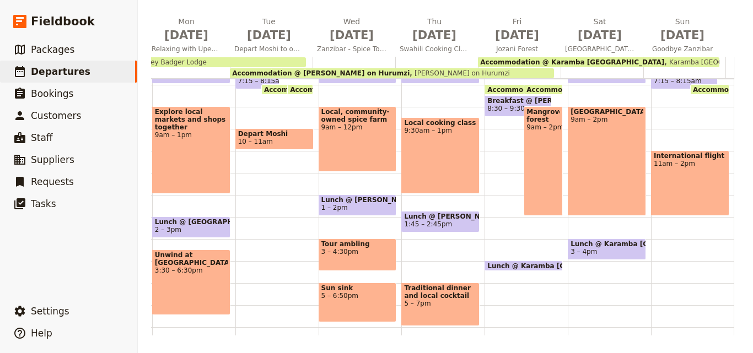
click at [544, 199] on div "Mangrove forest 9am – 2pm" at bounding box center [543, 161] width 39 height 110
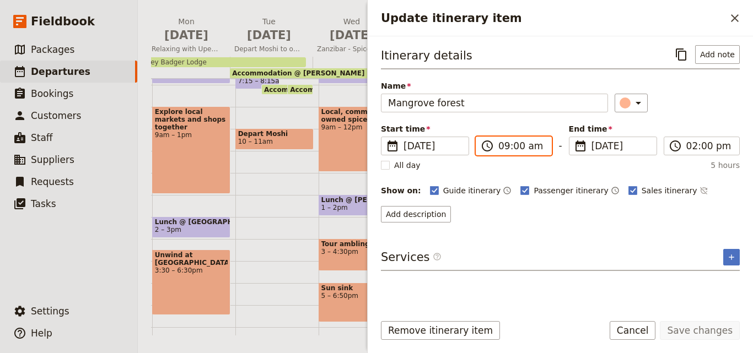
click at [503, 150] on input "09:00 am" at bounding box center [521, 145] width 46 height 13
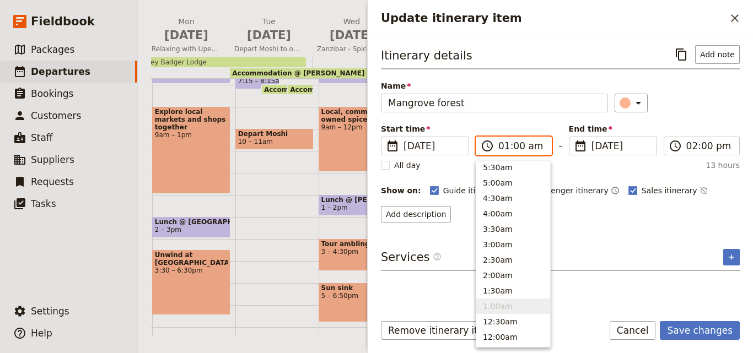
type input "10:00 am"
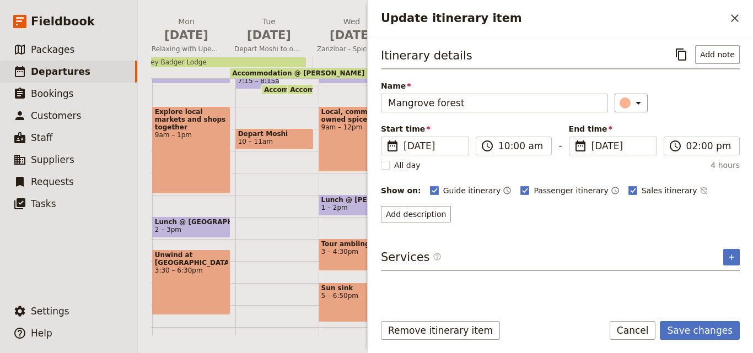
drag, startPoint x: 661, startPoint y: 283, endPoint x: 676, endPoint y: 298, distance: 21.8
click at [674, 295] on div "Itinerary details ​ Add note Name Mangrove forest ​ Start time ​ [DATE] [DATE] …" at bounding box center [560, 174] width 359 height 258
click at [683, 330] on button "Save changes" at bounding box center [700, 330] width 80 height 19
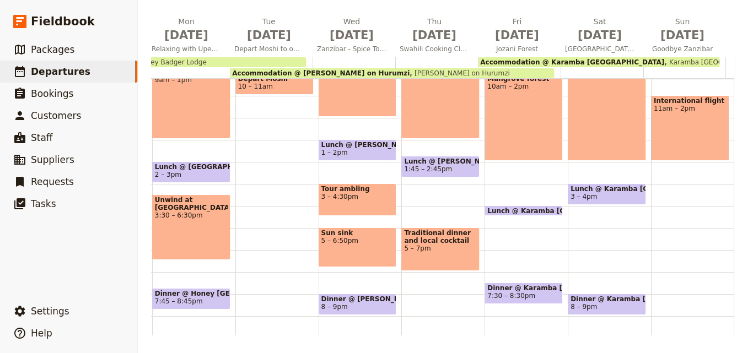
scroll to position [60, 0]
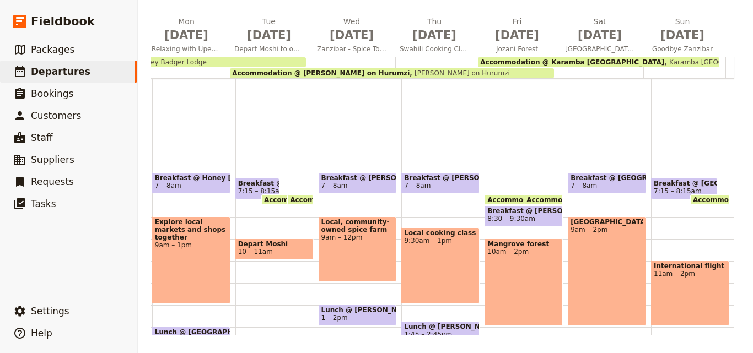
click at [483, 10] on div "Itinerary view ​ ​ Office Guide Passenger Sales ​ Share [DATE] Arrive in [GEOGR…" at bounding box center [445, 148] width 589 height 375
click at [727, 236] on div "[DATE] Arrive in [GEOGRAPHIC_DATA] [DATE] Arusha Activities [DATE] Head to [GEO…" at bounding box center [16, 176] width 1447 height 320
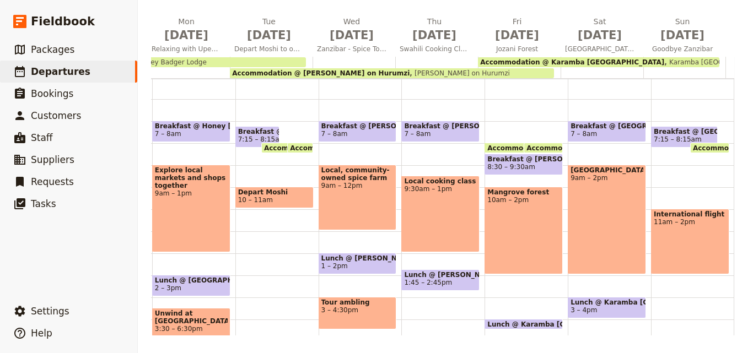
scroll to position [57, 0]
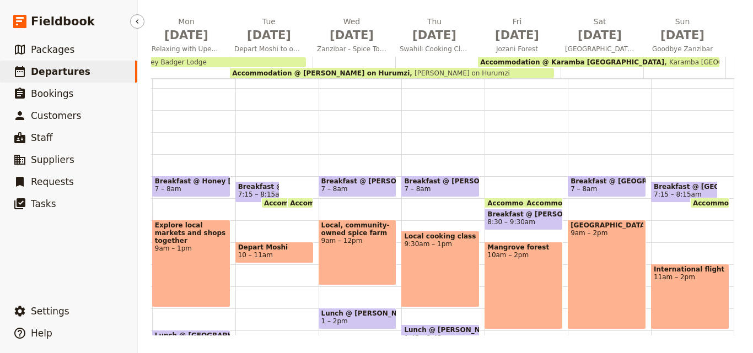
click at [39, 69] on span "Departures" at bounding box center [61, 71] width 60 height 11
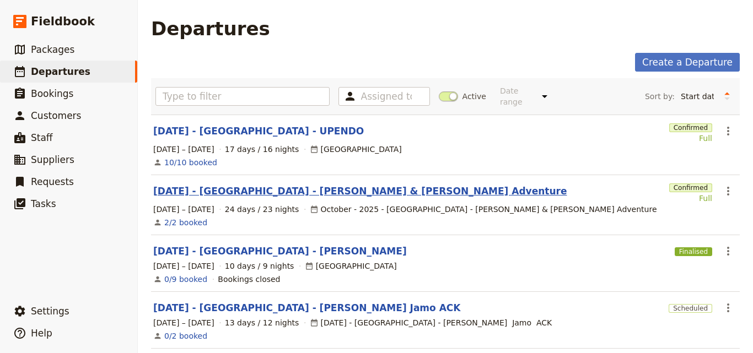
click at [244, 185] on link "[DATE] - [GEOGRAPHIC_DATA] - [PERSON_NAME] & [PERSON_NAME] Adventure" at bounding box center [359, 191] width 413 height 13
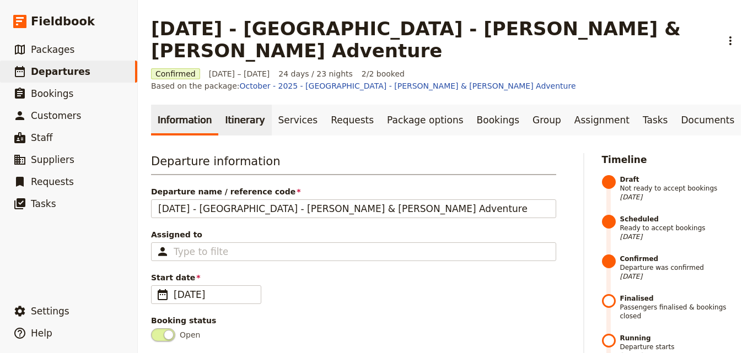
click at [235, 105] on link "Itinerary" at bounding box center [244, 120] width 53 height 31
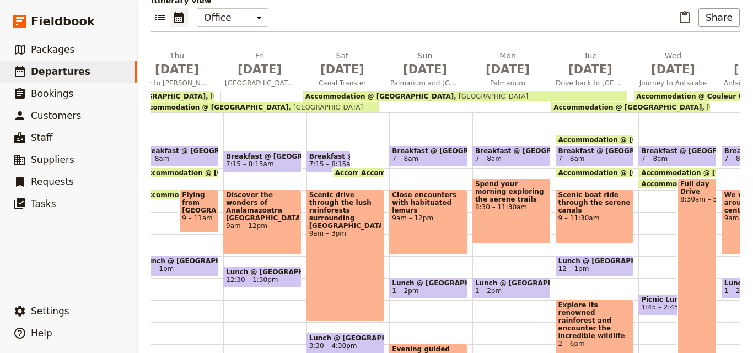
scroll to position [0, 634]
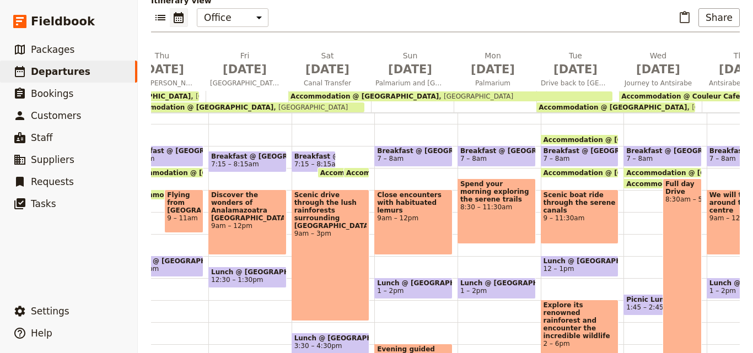
click at [727, 337] on main "[DATE] - [GEOGRAPHIC_DATA] - [PERSON_NAME] & [PERSON_NAME] Adventure ​ Confirme…" at bounding box center [445, 115] width 615 height 546
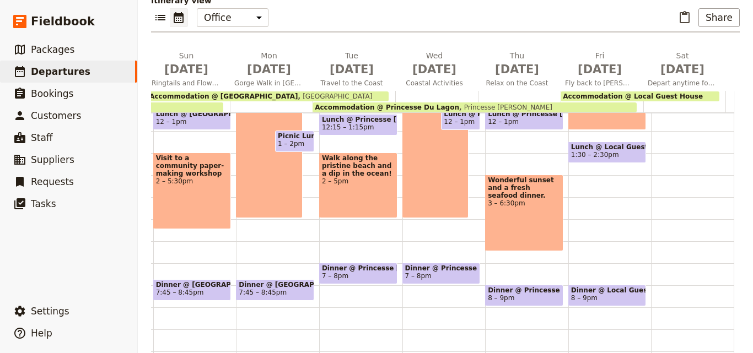
scroll to position [281, 0]
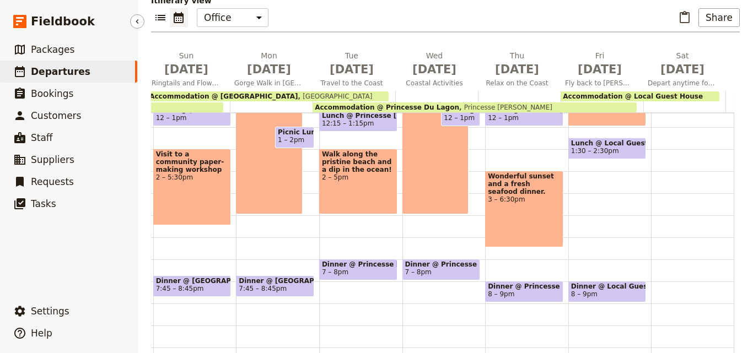
click at [110, 68] on link "​ Departures" at bounding box center [68, 72] width 137 height 22
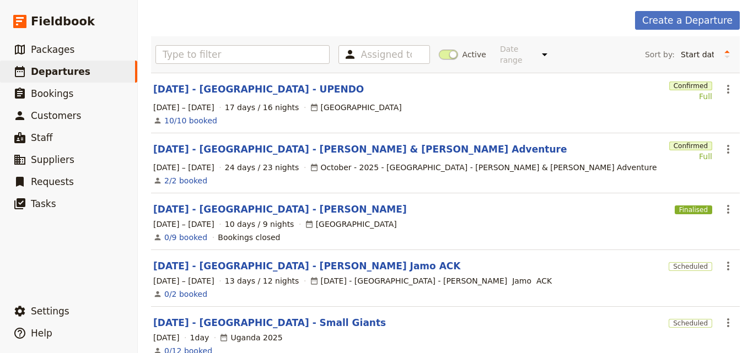
scroll to position [39, 0]
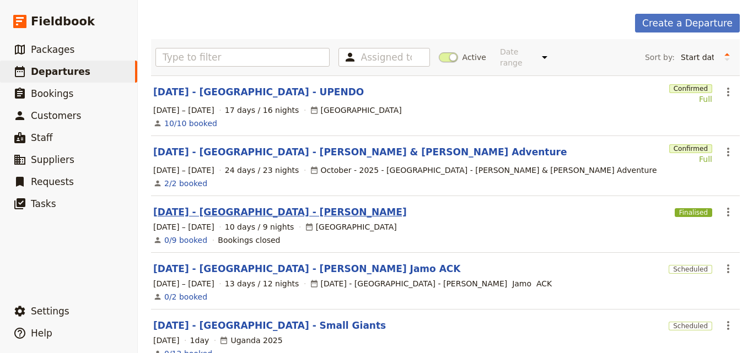
click at [257, 207] on link "[DATE] - [GEOGRAPHIC_DATA] - [PERSON_NAME]" at bounding box center [280, 212] width 254 height 13
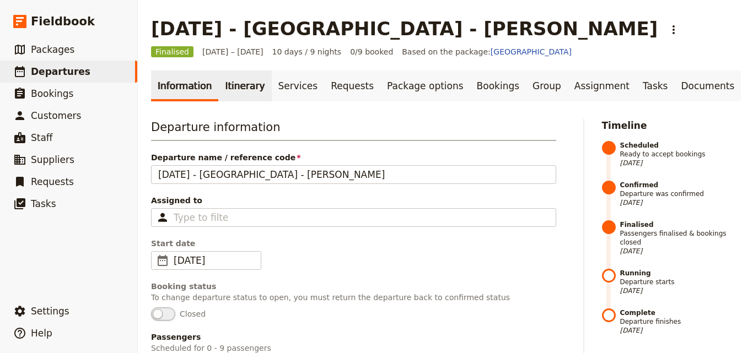
click at [229, 96] on link "Itinerary" at bounding box center [244, 86] width 53 height 31
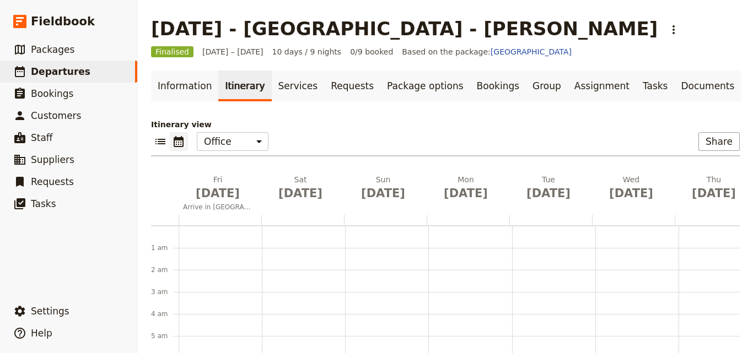
scroll to position [143, 0]
click at [52, 79] on link "​ Departures" at bounding box center [68, 72] width 137 height 22
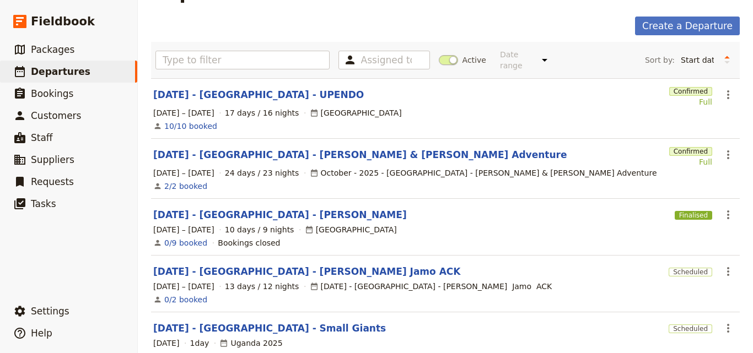
scroll to position [55, 0]
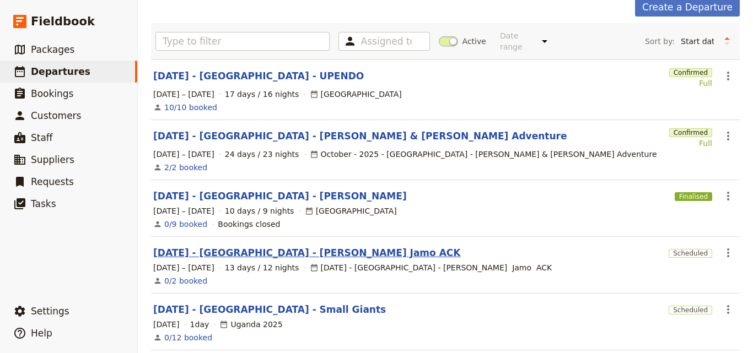
click at [272, 247] on link "[DATE] - [GEOGRAPHIC_DATA] - [PERSON_NAME] Jamo ACK" at bounding box center [306, 252] width 307 height 13
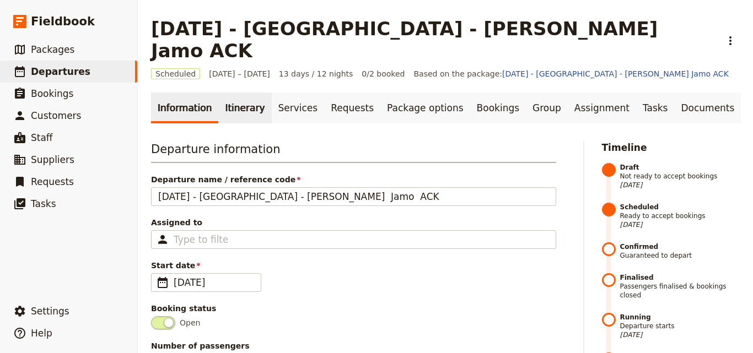
click at [236, 96] on link "Itinerary" at bounding box center [244, 108] width 53 height 31
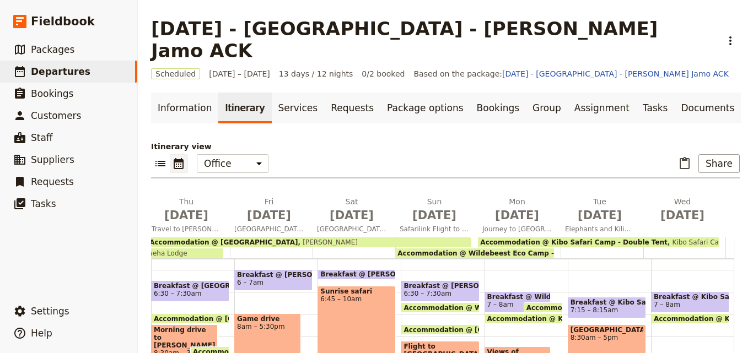
scroll to position [158, 0]
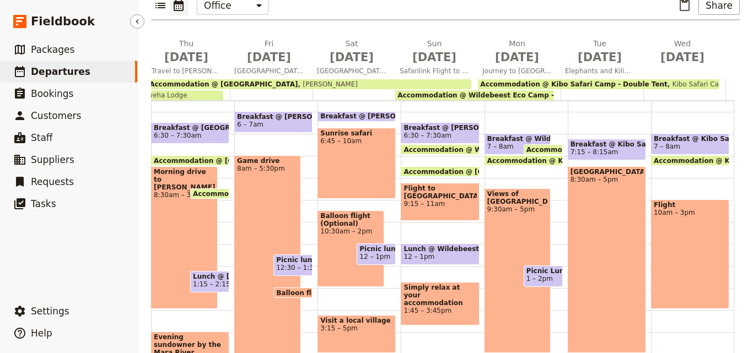
click at [81, 69] on link "​ Departures" at bounding box center [68, 72] width 137 height 22
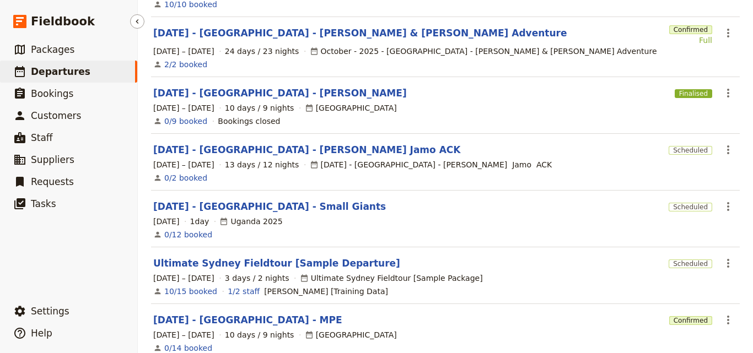
scroll to position [149, 0]
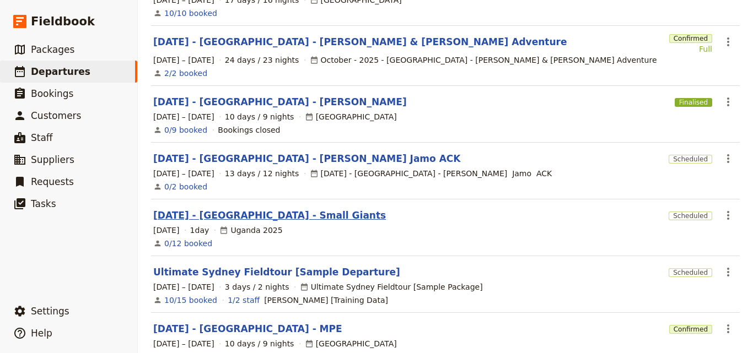
click at [260, 209] on link "[DATE] - [GEOGRAPHIC_DATA] - Small Giants" at bounding box center [269, 215] width 233 height 13
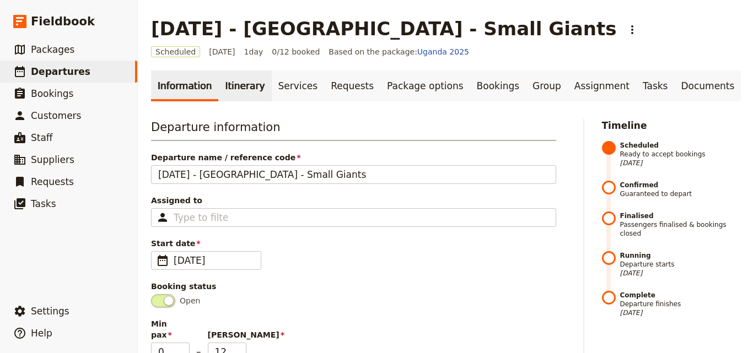
click at [235, 90] on link "Itinerary" at bounding box center [244, 86] width 53 height 31
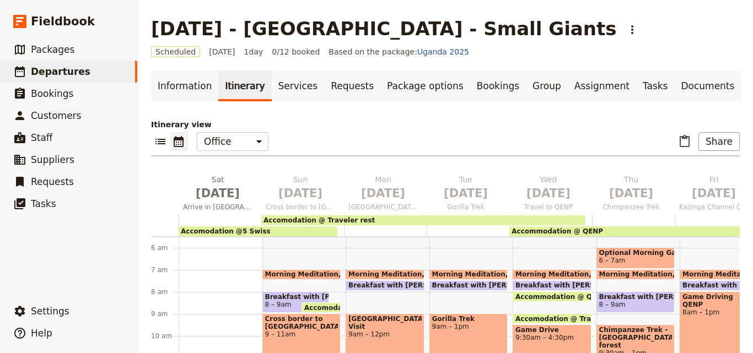
scroll to position [158, 0]
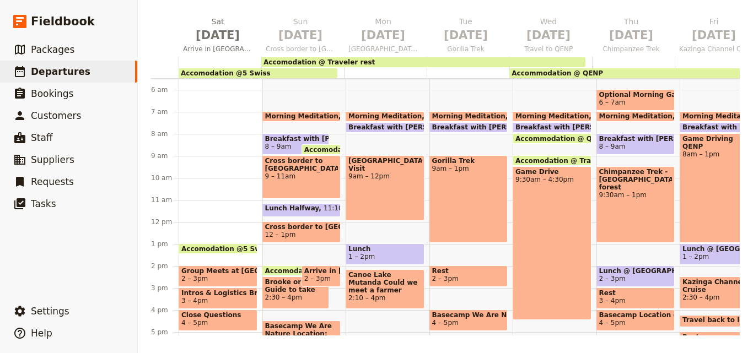
drag, startPoint x: 725, startPoint y: 336, endPoint x: 726, endPoint y: 330, distance: 6.2
click at [726, 330] on main "[DATE] - [GEOGRAPHIC_DATA] - Small Giants ​ Scheduled [DATE] 1 day 0/12 booked …" at bounding box center [445, 97] width 615 height 511
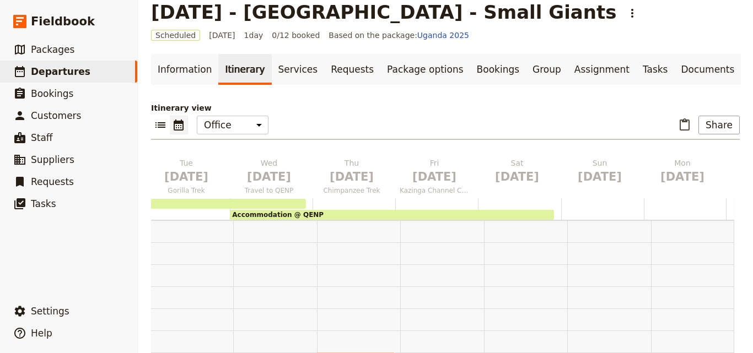
scroll to position [0, 0]
